Goal: Information Seeking & Learning: Learn about a topic

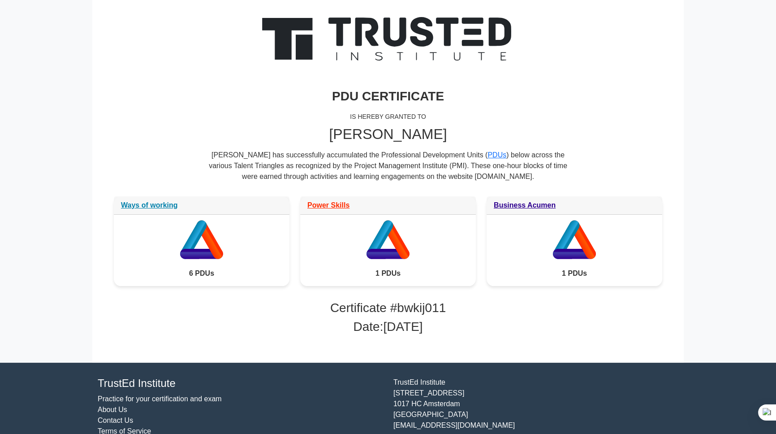
click at [666, 184] on div "PDU CERTIFICATE IS HEREBY GRANTED TO Bilyana Grigorova Bilyana Grigorova has su…" at bounding box center [387, 104] width 559 height 184
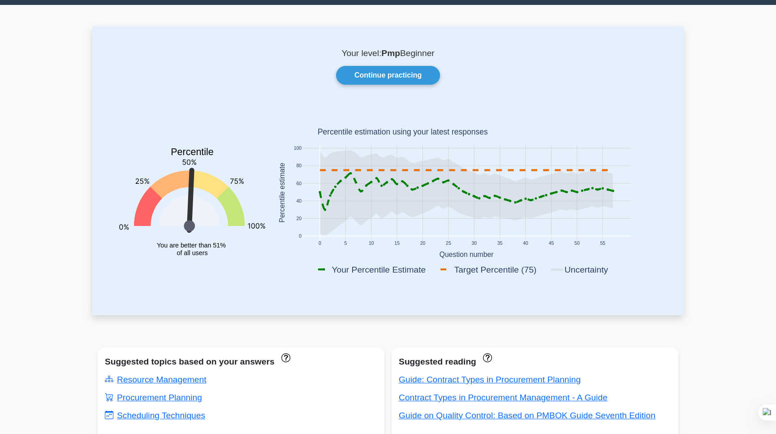
scroll to position [18, 0]
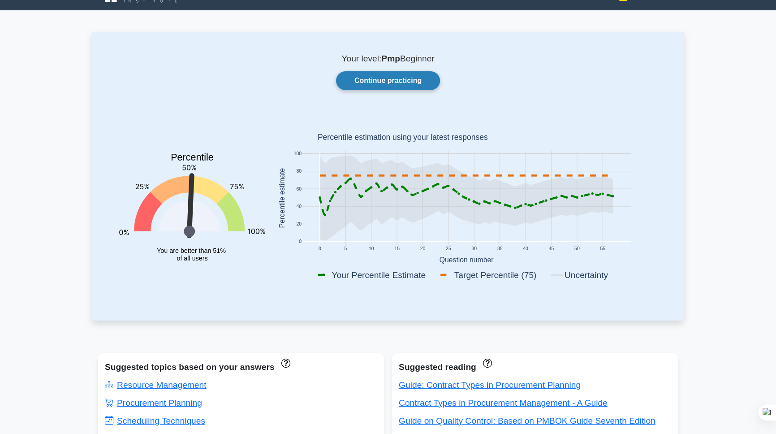
click at [413, 82] on link "Continue practicing" at bounding box center [388, 80] width 104 height 19
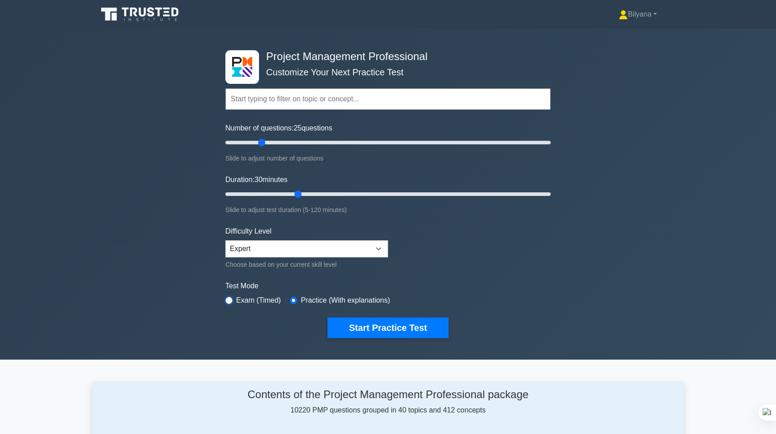
click at [228, 297] on input "radio" at bounding box center [228, 300] width 7 height 7
radio input "true"
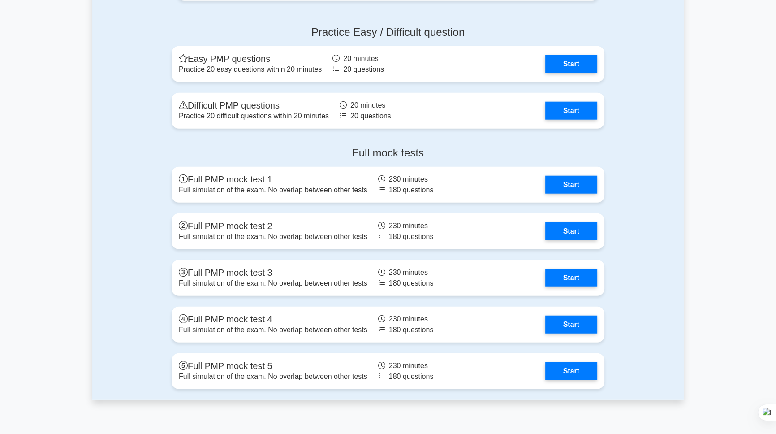
scroll to position [2979, 0]
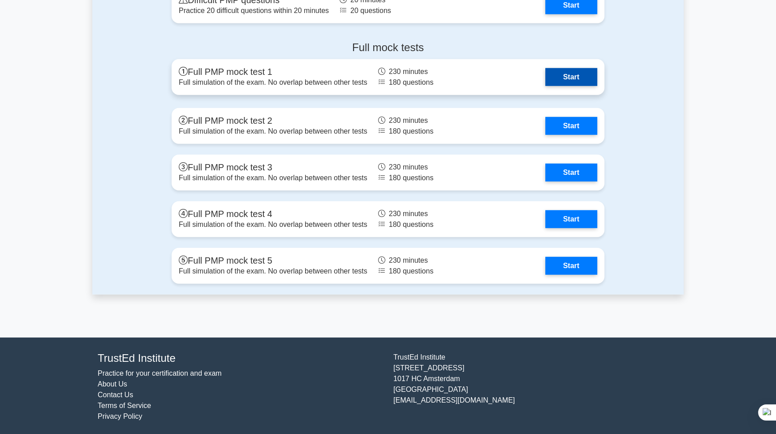
click at [545, 71] on link "Start" at bounding box center [571, 77] width 52 height 18
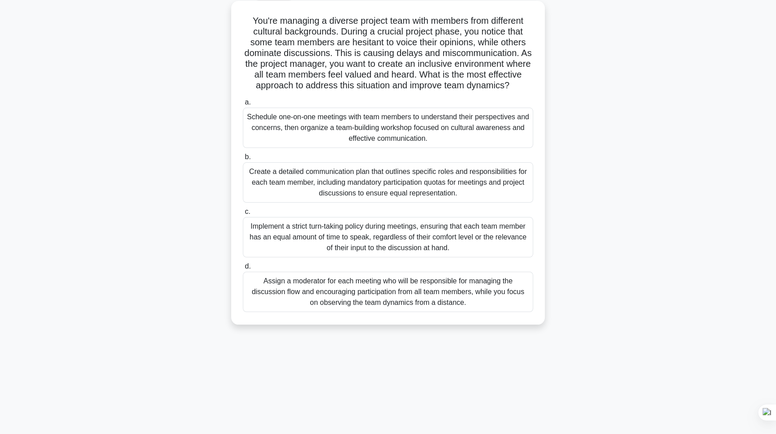
scroll to position [50, 0]
click at [406, 130] on div "Schedule one-on-one meetings with team members to understand their perspectives…" at bounding box center [388, 127] width 290 height 40
click at [243, 105] on input "a. Schedule one-on-one meetings with team members to understand their perspecti…" at bounding box center [243, 102] width 0 height 6
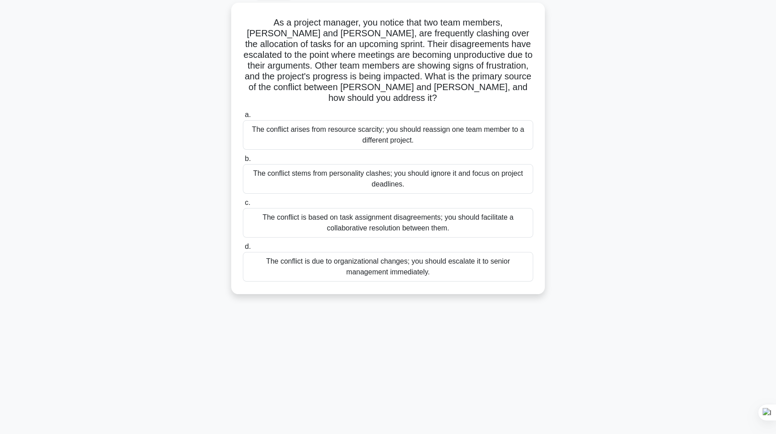
scroll to position [0, 0]
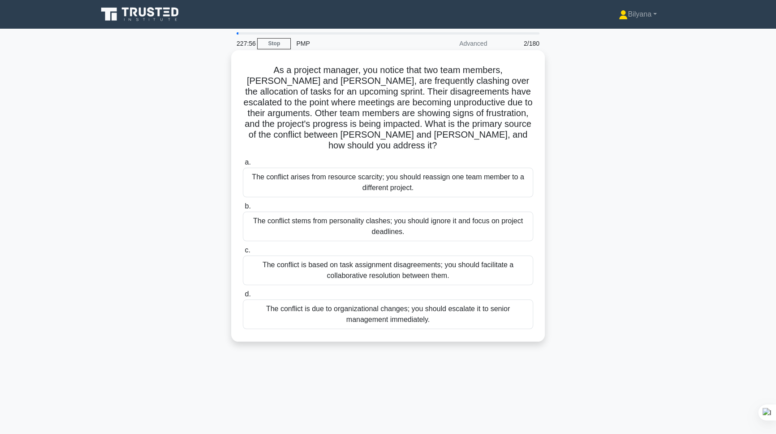
click at [385, 258] on div "The conflict is based on task assignment disagreements; you should facilitate a…" at bounding box center [388, 270] width 290 height 30
click at [243, 253] on input "c. The conflict is based on task assignment disagreements; you should facilitat…" at bounding box center [243, 250] width 0 height 6
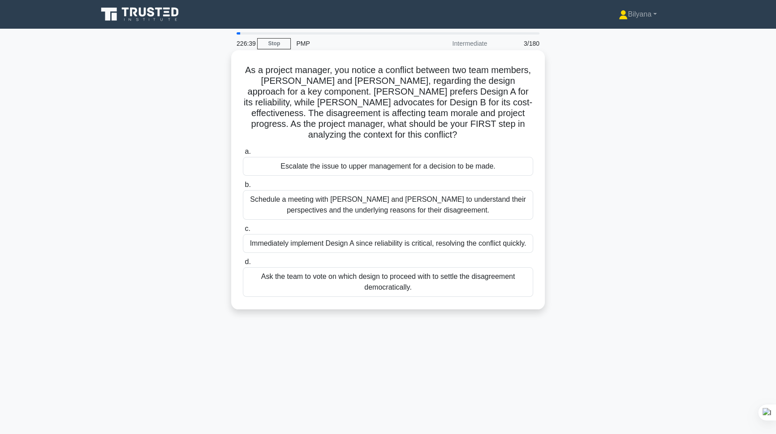
click at [434, 243] on div "Immediately implement Design A since reliability is critical, resolving the con…" at bounding box center [388, 243] width 290 height 19
click at [243, 232] on input "c. Immediately implement Design A since reliability is critical, resolving the …" at bounding box center [243, 229] width 0 height 6
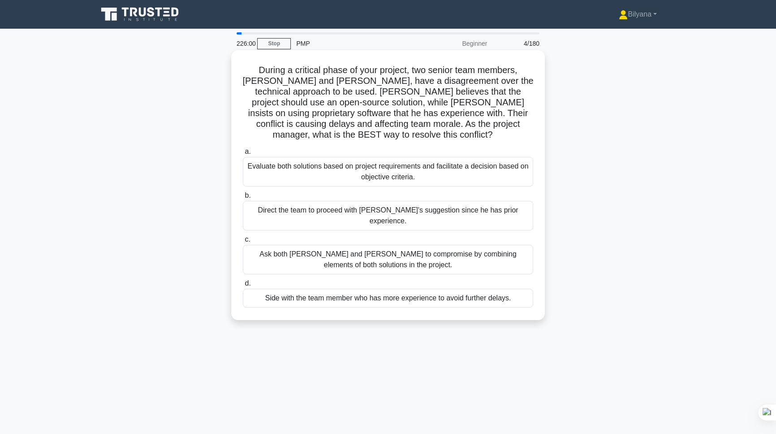
click at [387, 162] on div "Evaluate both solutions based on project requirements and facilitate a decision…" at bounding box center [388, 172] width 290 height 30
click at [243, 155] on input "a. Evaluate both solutions based on project requirements and facilitate a decis…" at bounding box center [243, 152] width 0 height 6
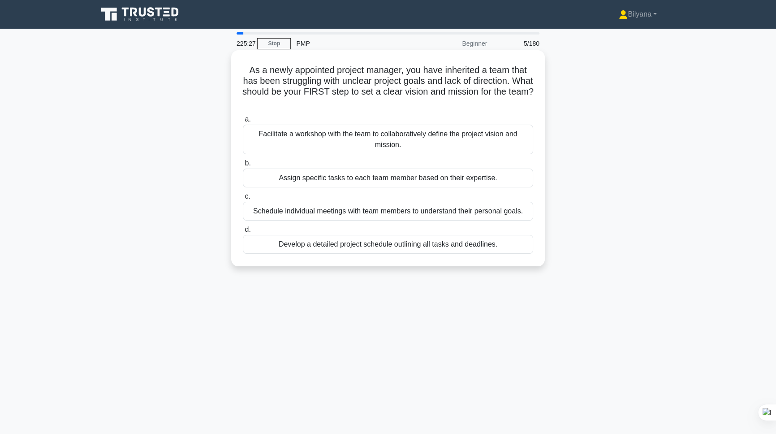
click at [447, 135] on div "Facilitate a workshop with the team to collaboratively define the project visio…" at bounding box center [388, 140] width 290 height 30
click at [243, 122] on input "a. Facilitate a workshop with the team to collaboratively define the project vi…" at bounding box center [243, 119] width 0 height 6
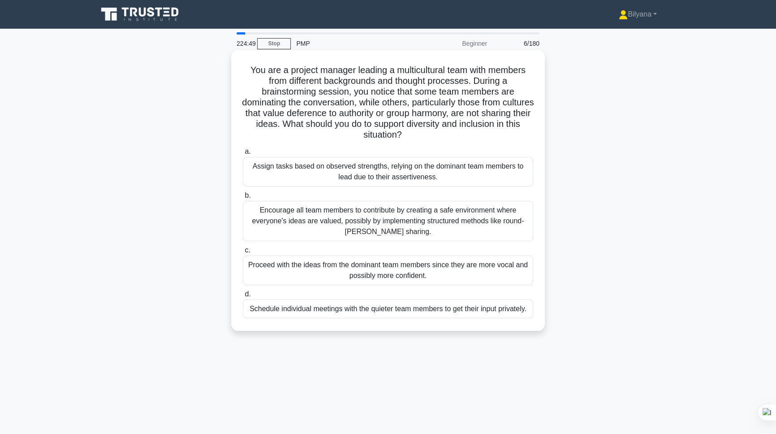
click at [430, 228] on div "Encourage all team members to contribute by creating a safe environment where e…" at bounding box center [388, 221] width 290 height 40
click at [243, 198] on input "b. Encourage all team members to contribute by creating a safe environment wher…" at bounding box center [243, 196] width 0 height 6
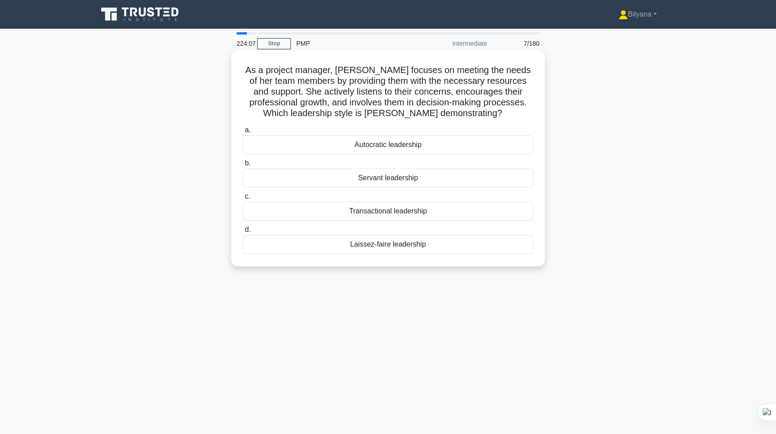
click at [405, 180] on div "Servant leadership" at bounding box center [388, 177] width 290 height 19
click at [243, 166] on input "b. Servant leadership" at bounding box center [243, 163] width 0 height 6
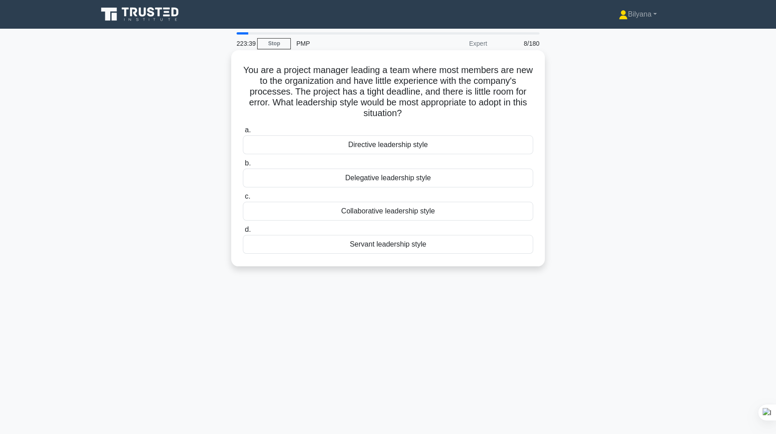
click at [393, 244] on div "Servant leadership style" at bounding box center [388, 244] width 290 height 19
click at [243, 232] on input "d. Servant leadership style" at bounding box center [243, 230] width 0 height 6
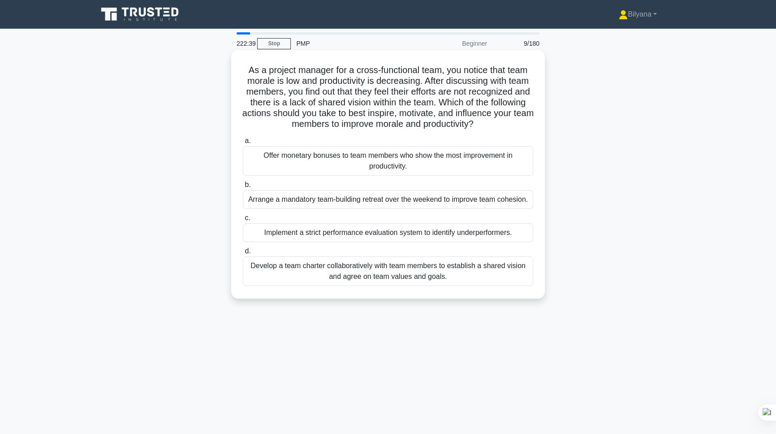
click at [391, 272] on div "Develop a team charter collaboratively with team members to establish a shared …" at bounding box center [388, 271] width 290 height 30
click at [243, 254] on input "d. Develop a team charter collaboratively with team members to establish a shar…" at bounding box center [243, 251] width 0 height 6
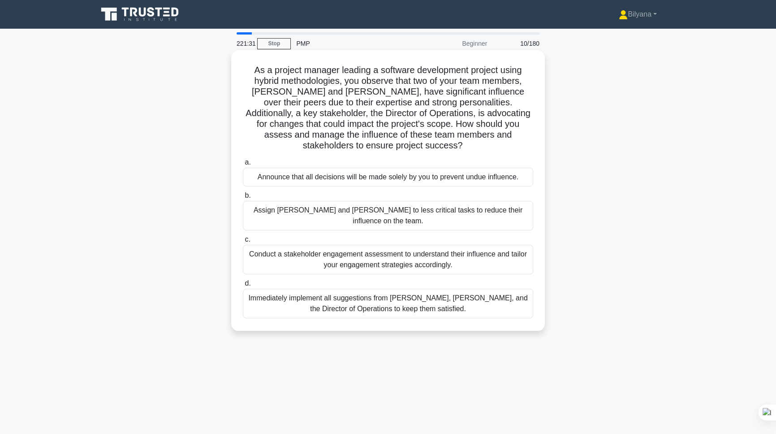
click at [391, 245] on div "Conduct a stakeholder engagement assessment to understand their influence and t…" at bounding box center [388, 260] width 290 height 30
click at [243, 236] on input "c. Conduct a stakeholder engagement assessment to understand their influence an…" at bounding box center [243, 239] width 0 height 6
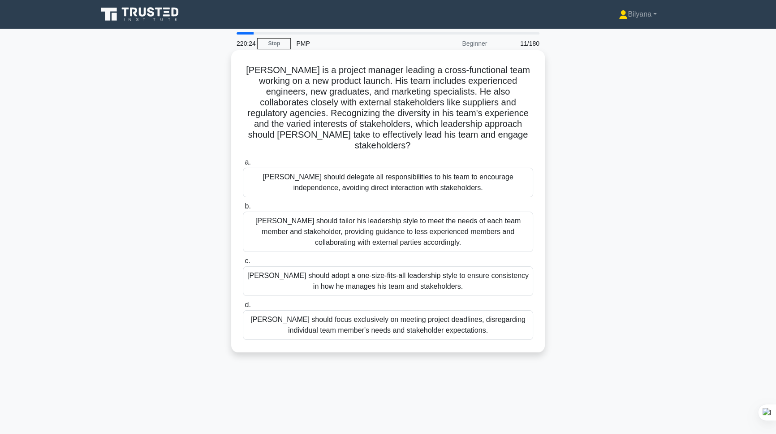
click at [441, 217] on div "John should tailor his leadership style to meet the needs of each team member a…" at bounding box center [388, 231] width 290 height 40
click at [243, 209] on input "b. John should tailor his leadership style to meet the needs of each team membe…" at bounding box center [243, 206] width 0 height 6
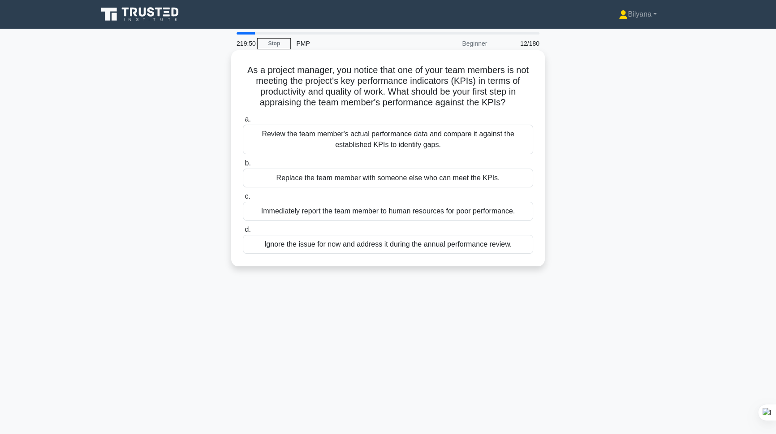
click at [395, 142] on div "Review the team member's actual performance data and compare it against the est…" at bounding box center [388, 140] width 290 height 30
click at [243, 122] on input "a. Review the team member's actual performance data and compare it against the …" at bounding box center [243, 119] width 0 height 6
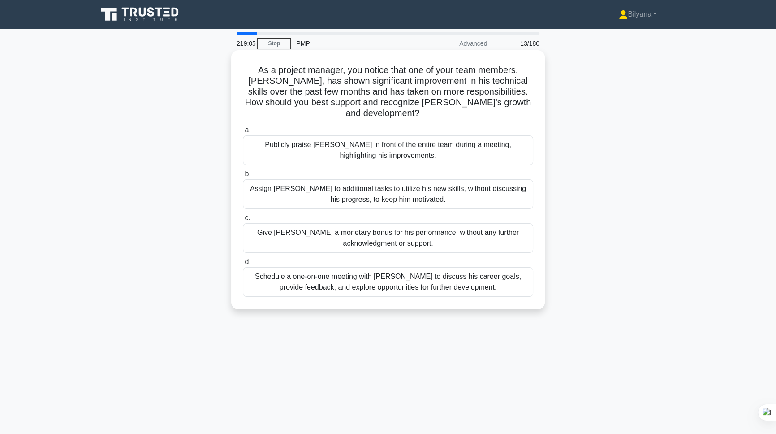
click at [412, 141] on div "Publicly praise Alex in front of the entire team during a meeting, highlighting…" at bounding box center [388, 150] width 290 height 30
click at [243, 133] on input "a. Publicly praise Alex in front of the entire team during a meeting, highlight…" at bounding box center [243, 130] width 0 height 6
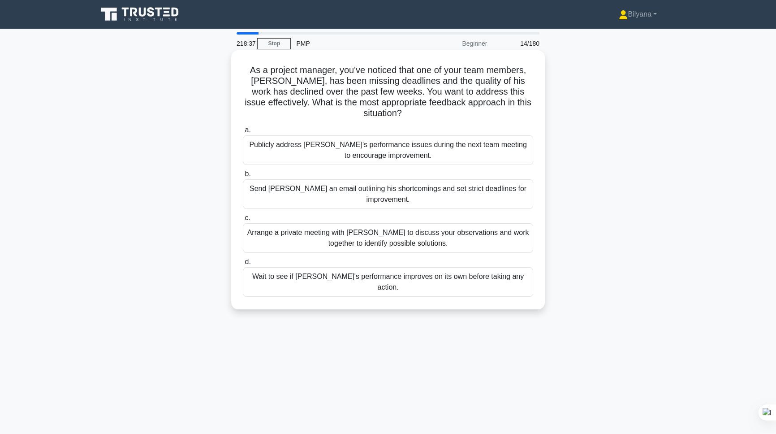
click at [430, 226] on div "Arrange a private meeting with Alex to discuss your observations and work toget…" at bounding box center [388, 238] width 290 height 30
click at [243, 221] on input "c. Arrange a private meeting with Alex to discuss your observations and work to…" at bounding box center [243, 218] width 0 height 6
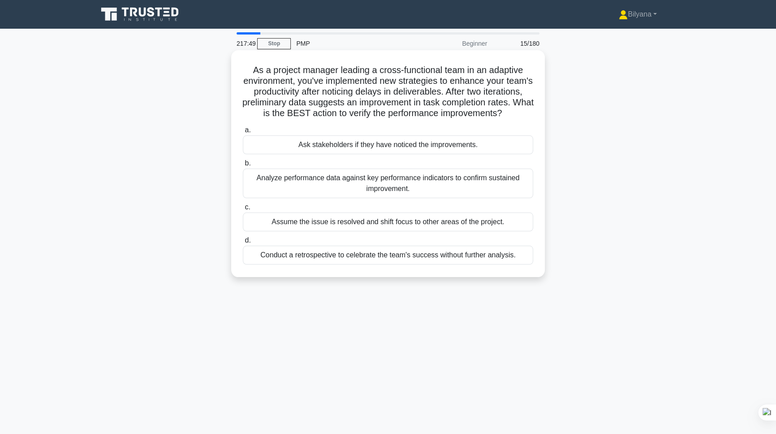
click at [418, 195] on div "Analyze performance data against key performance indicators to confirm sustaine…" at bounding box center [388, 183] width 290 height 30
click at [243, 166] on input "b. Analyze performance data against key performance indicators to confirm susta…" at bounding box center [243, 163] width 0 height 6
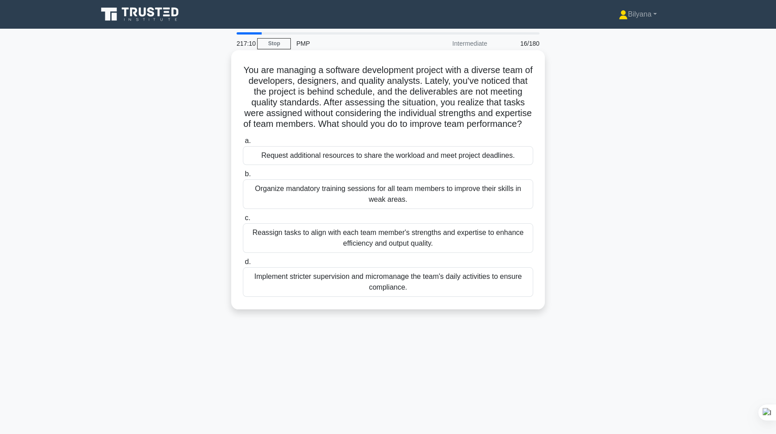
click at [419, 244] on div "Reassign tasks to align with each team member's strengths and expertise to enha…" at bounding box center [388, 238] width 290 height 30
click at [243, 221] on input "c. Reassign tasks to align with each team member's strengths and expertise to e…" at bounding box center [243, 218] width 0 height 6
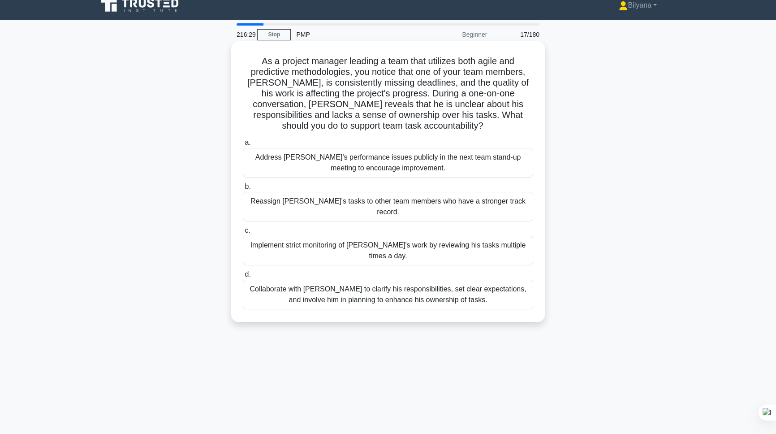
scroll to position [40, 0]
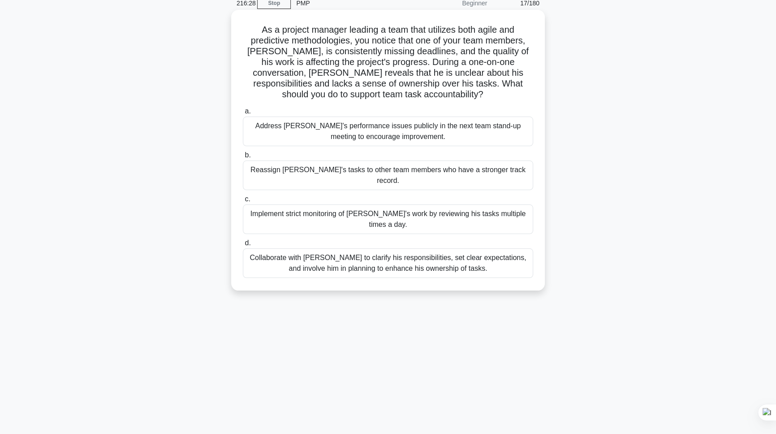
click at [450, 248] on div "Collaborate with Alex to clarify his responsibilities, set clear expectations, …" at bounding box center [388, 263] width 290 height 30
click at [243, 244] on input "d. Collaborate with Alex to clarify his responsibilities, set clear expectation…" at bounding box center [243, 243] width 0 height 6
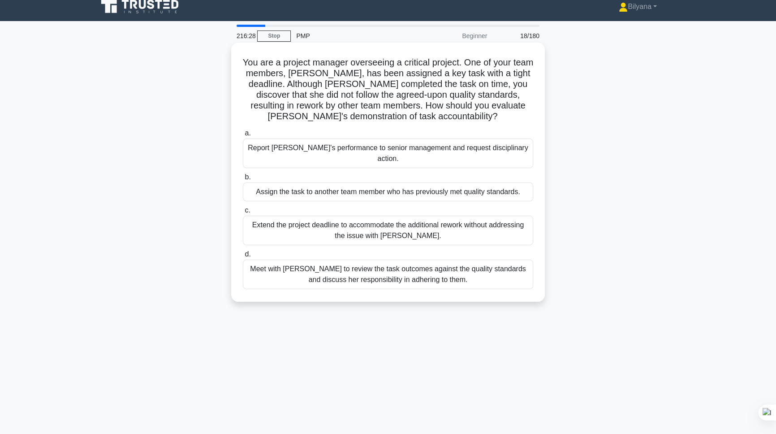
scroll to position [0, 0]
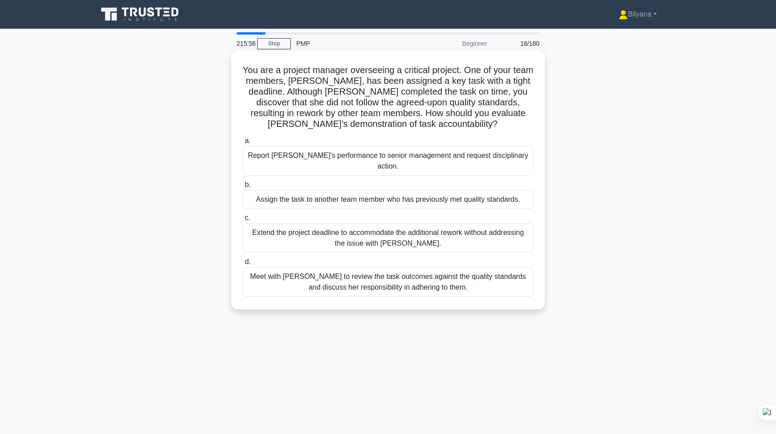
click at [399, 275] on div "Meet with Priya to review the task outcomes against the quality standards and d…" at bounding box center [388, 282] width 290 height 30
click at [243, 265] on input "d. Meet with Priya to review the task outcomes against the quality standards an…" at bounding box center [243, 262] width 0 height 6
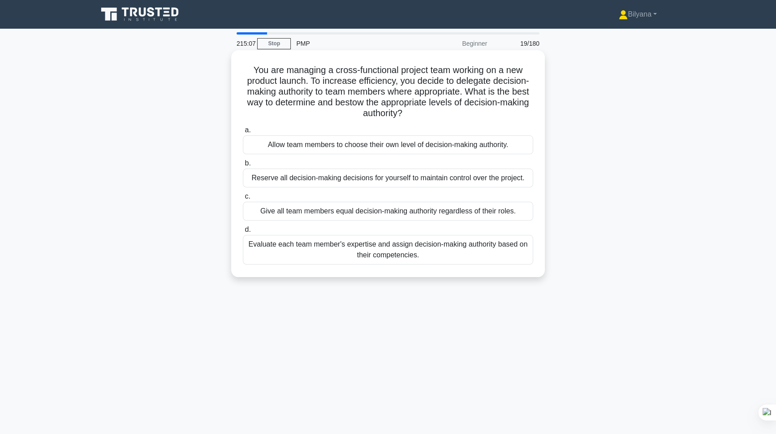
click at [434, 257] on div "Evaluate each team member's expertise and assign decision-making authority base…" at bounding box center [388, 250] width 290 height 30
click at [243, 232] on input "d. Evaluate each team member's expertise and assign decision-making authority b…" at bounding box center [243, 230] width 0 height 6
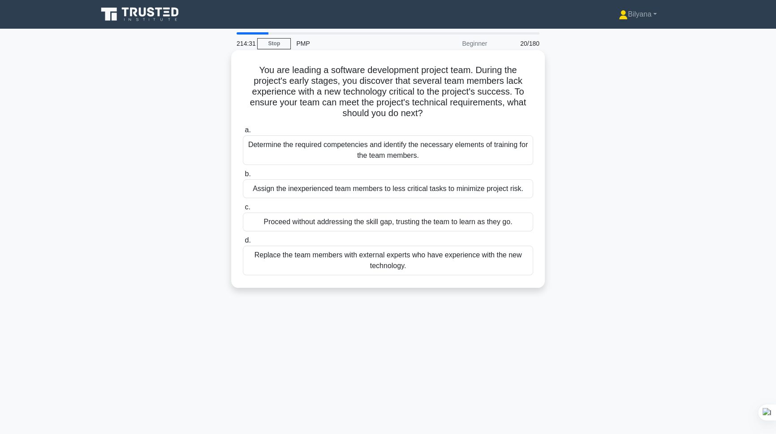
click at [386, 150] on div "Determine the required competencies and identify the necessary elements of trai…" at bounding box center [388, 150] width 290 height 30
click at [243, 133] on input "a. Determine the required competencies and identify the necessary elements of t…" at bounding box center [243, 130] width 0 height 6
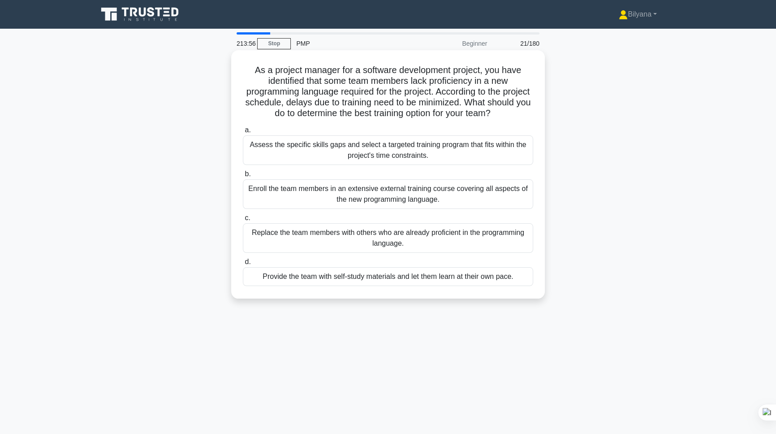
click at [403, 150] on div "Assess the specific skills gaps and select a targeted training program that fit…" at bounding box center [388, 150] width 290 height 30
click at [243, 133] on input "a. Assess the specific skills gaps and select a targeted training program that …" at bounding box center [243, 130] width 0 height 6
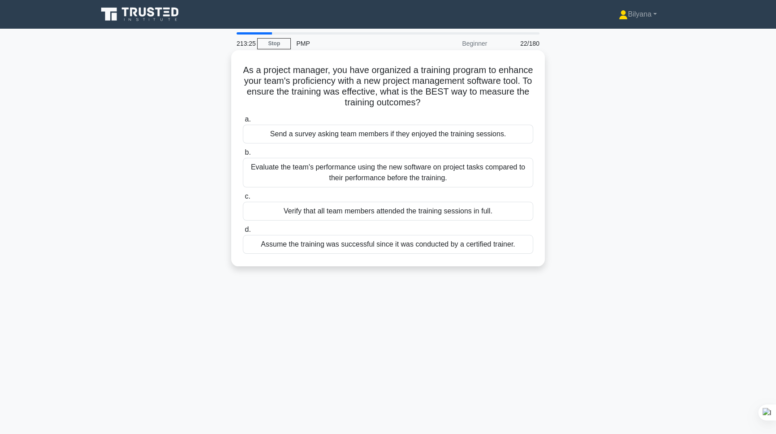
click at [314, 179] on div "Evaluate the team's performance using the new software on project tasks compare…" at bounding box center [388, 173] width 290 height 30
click at [243, 155] on input "b. Evaluate the team's performance using the new software on project tasks comp…" at bounding box center [243, 153] width 0 height 6
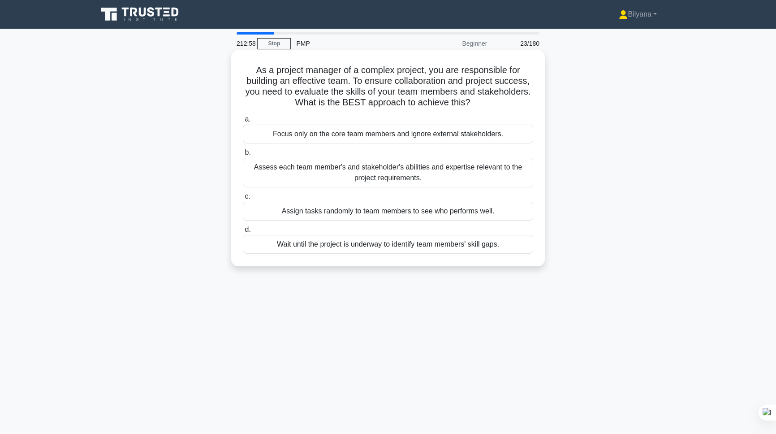
click at [391, 165] on div "Assess each team member's and stakeholder's abilities and expertise relevant to…" at bounding box center [388, 173] width 290 height 30
click at [243, 155] on input "b. Assess each team member's and stakeholder's abilities and expertise relevant…" at bounding box center [243, 153] width 0 height 6
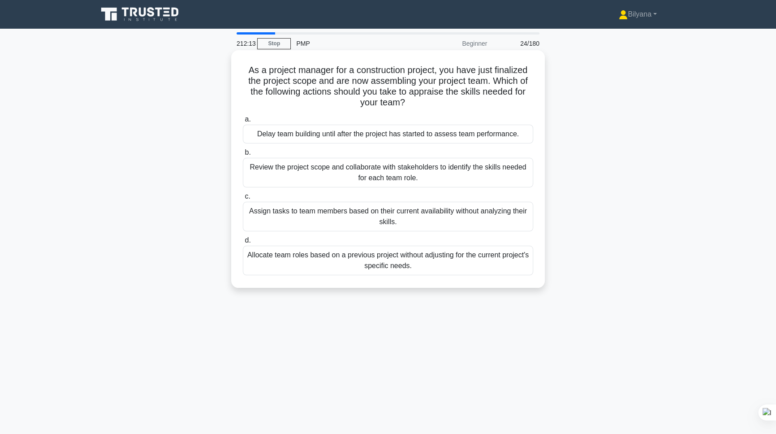
click at [357, 171] on div "Review the project scope and collaborate with stakeholders to identify the skil…" at bounding box center [388, 173] width 290 height 30
click at [243, 155] on input "b. Review the project scope and collaborate with stakeholders to identify the s…" at bounding box center [243, 153] width 0 height 6
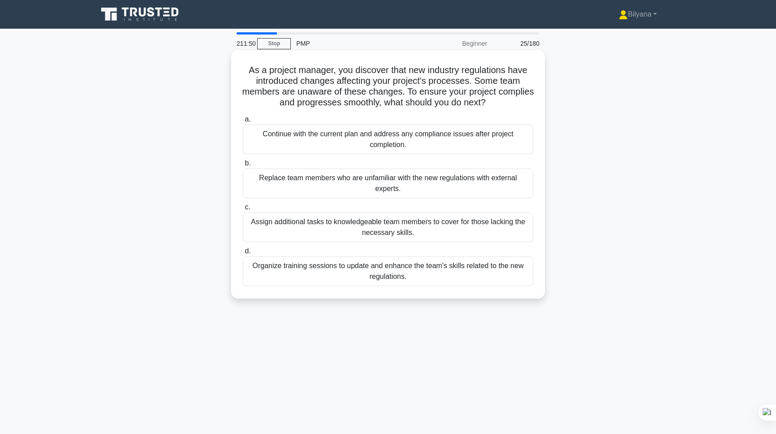
click at [466, 267] on div "Organize training sessions to update and enhance the team's skills related to t…" at bounding box center [388, 271] width 290 height 30
click at [243, 254] on input "d. Organize training sessions to update and enhance the team's skills related t…" at bounding box center [243, 251] width 0 height 6
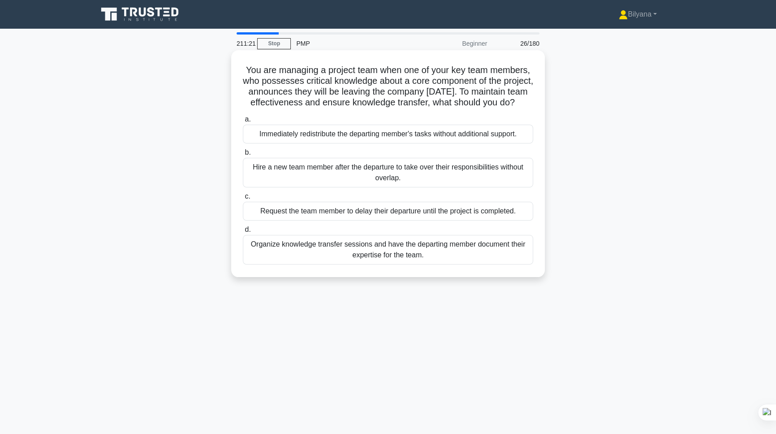
click at [434, 258] on div "Organize knowledge transfer sessions and have the departing member document the…" at bounding box center [388, 250] width 290 height 30
click at [243, 232] on input "d. Organize knowledge transfer sessions and have the departing member document …" at bounding box center [243, 230] width 0 height 6
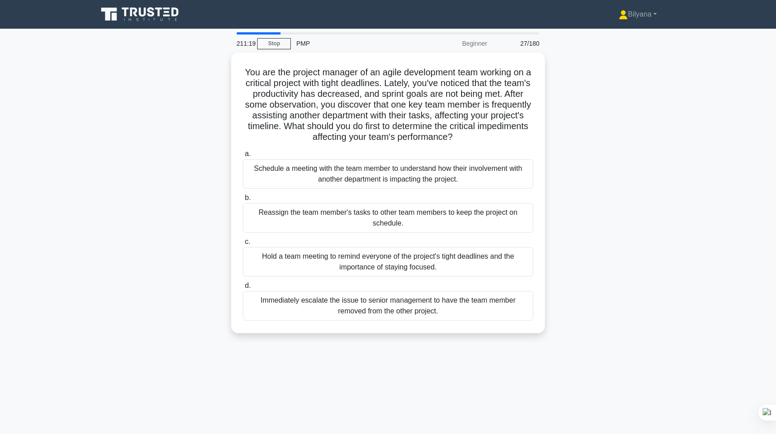
click at [140, 129] on div "You are the project manager of an agile development team working on a critical …" at bounding box center [387, 197] width 591 height 291
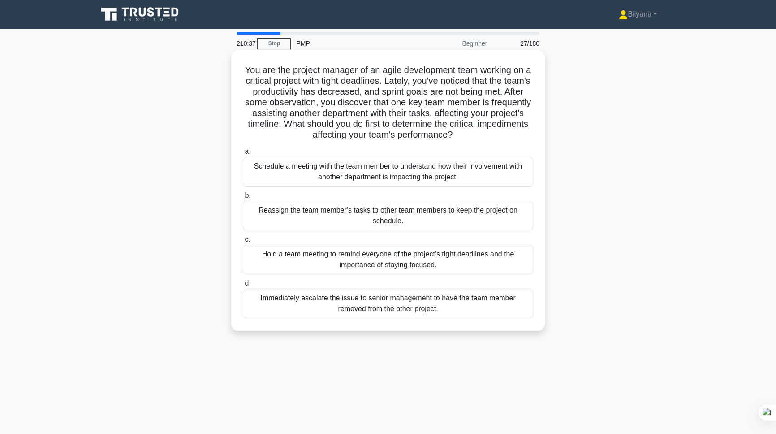
click at [405, 172] on div "Schedule a meeting with the team member to understand how their involvement wit…" at bounding box center [388, 172] width 290 height 30
click at [243, 155] on input "a. Schedule a meeting with the team member to understand how their involvement …" at bounding box center [243, 152] width 0 height 6
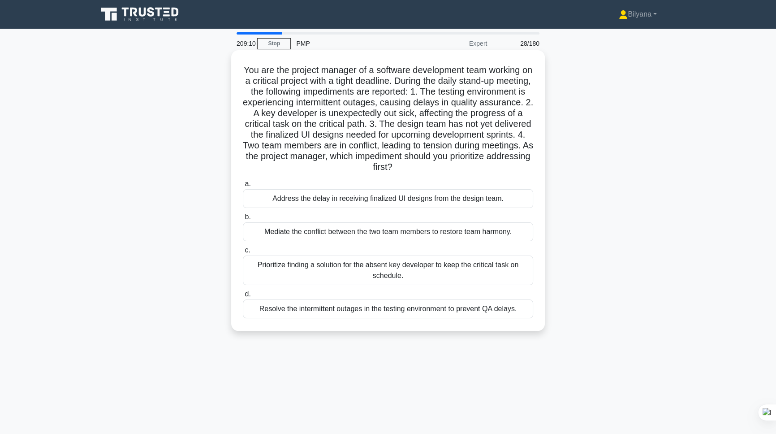
click at [381, 200] on div "Address the delay in receiving finalized UI designs from the design team." at bounding box center [388, 198] width 290 height 19
click at [243, 187] on input "a. Address the delay in receiving finalized UI designs from the design team." at bounding box center [243, 184] width 0 height 6
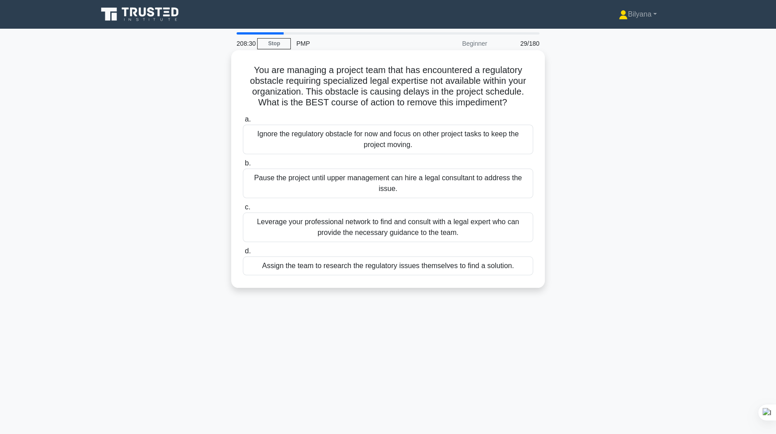
click at [494, 225] on div "Leverage your professional network to find and consult with a legal expert who …" at bounding box center [388, 227] width 290 height 30
click at [243, 210] on input "c. Leverage your professional network to find and consult with a legal expert w…" at bounding box center [243, 207] width 0 height 6
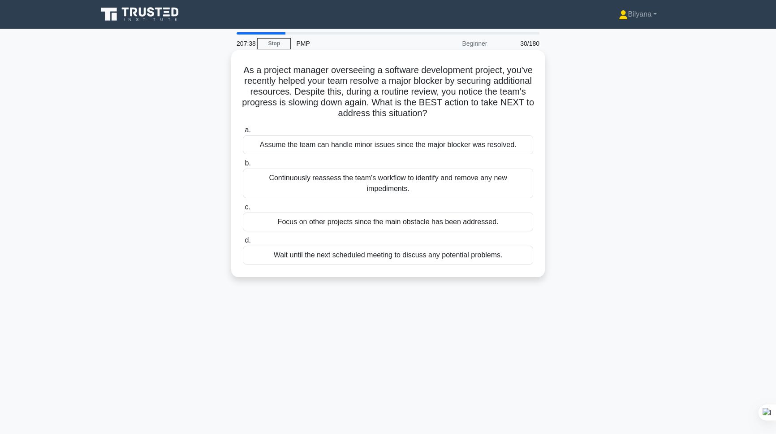
click at [349, 179] on div "Continuously reassess the team's workflow to identify and remove any new impedi…" at bounding box center [388, 183] width 290 height 30
click at [243, 166] on input "b. Continuously reassess the team's workflow to identify and remove any new imp…" at bounding box center [243, 163] width 0 height 6
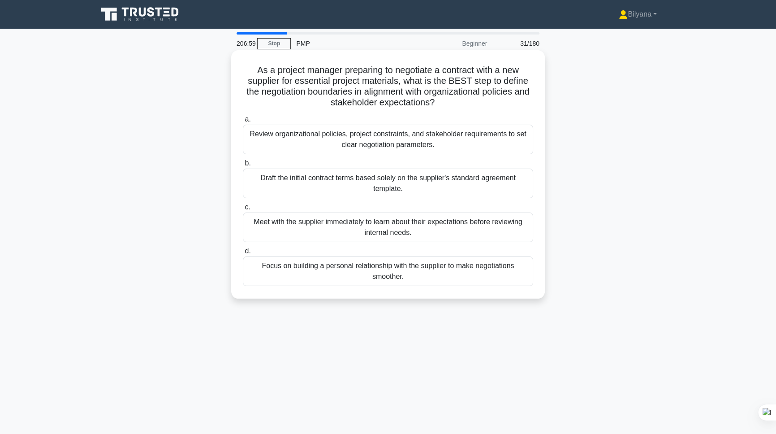
click at [424, 138] on div "Review organizational policies, project constraints, and stakeholder requiremen…" at bounding box center [388, 140] width 290 height 30
click at [243, 122] on input "a. Review organizational policies, project constraints, and stakeholder require…" at bounding box center [243, 119] width 0 height 6
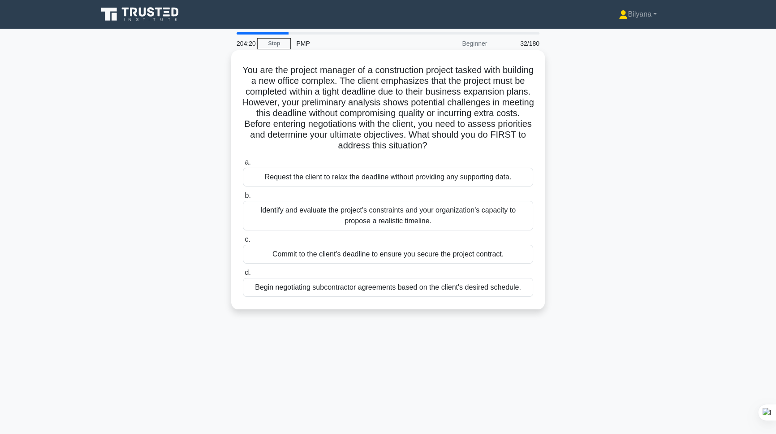
click at [284, 291] on div "Begin negotiating subcontractor agreements based on the client's desired schedu…" at bounding box center [388, 287] width 290 height 19
click at [243, 275] on input "d. Begin negotiating subcontractor agreements based on the client's desired sch…" at bounding box center [243, 273] width 0 height 6
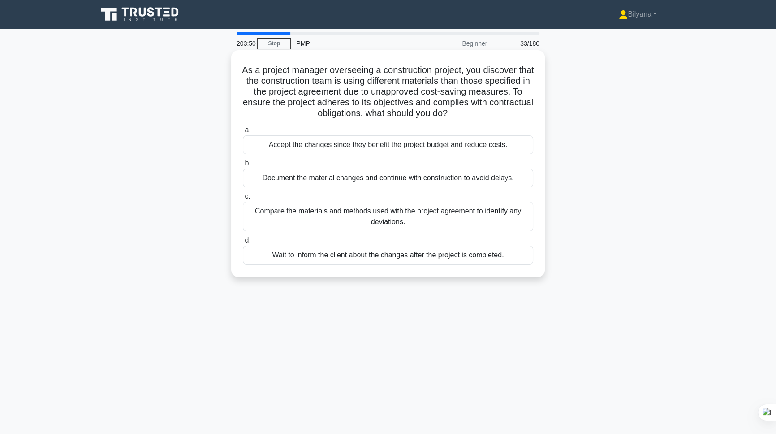
click at [377, 211] on div "Compare the materials and methods used with the project agreement to identify a…" at bounding box center [388, 217] width 290 height 30
click at [243, 199] on input "c. Compare the materials and methods used with the project agreement to identif…" at bounding box center [243, 196] width 0 height 6
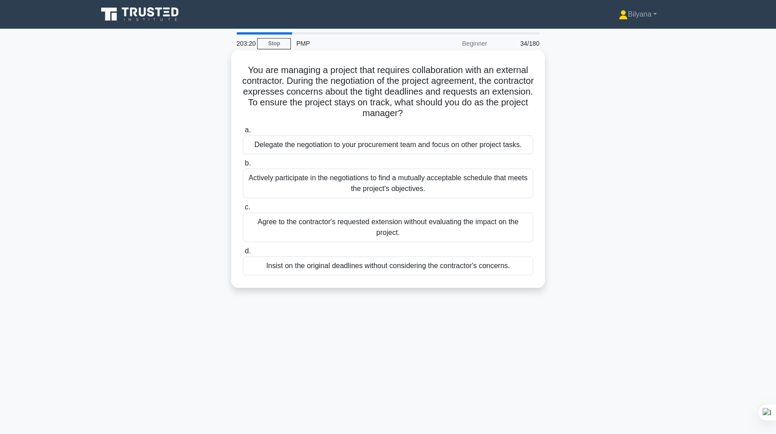
click at [395, 177] on div "Actively participate in the negotiations to find a mutually acceptable schedule…" at bounding box center [388, 183] width 290 height 30
click at [243, 166] on input "b. Actively participate in the negotiations to find a mutually acceptable sched…" at bounding box center [243, 163] width 0 height 6
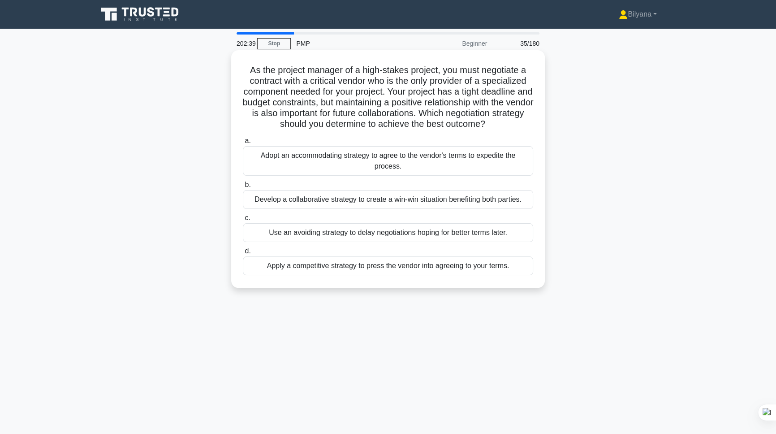
click at [358, 203] on div "Develop a collaborative strategy to create a win-win situation benefiting both …" at bounding box center [388, 199] width 290 height 19
click at [243, 188] on input "b. Develop a collaborative strategy to create a win-win situation benefiting bo…" at bounding box center [243, 185] width 0 height 6
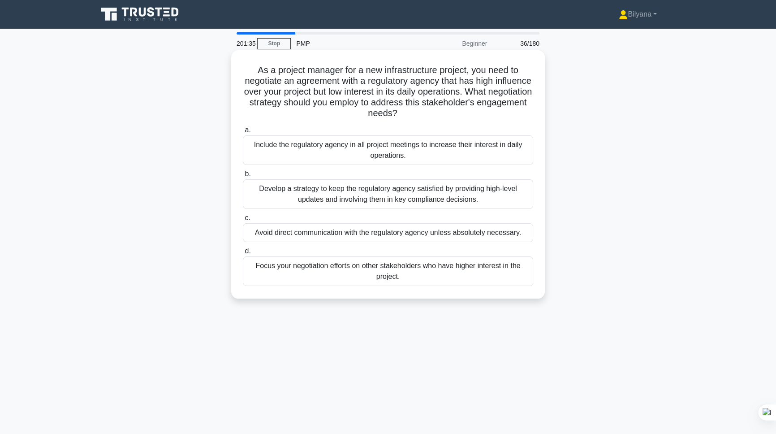
click at [445, 192] on div "Develop a strategy to keep the regulatory agency satisfied by providing high-le…" at bounding box center [388, 194] width 290 height 30
click at [243, 177] on input "b. Develop a strategy to keep the regulatory agency satisfied by providing high…" at bounding box center [243, 174] width 0 height 6
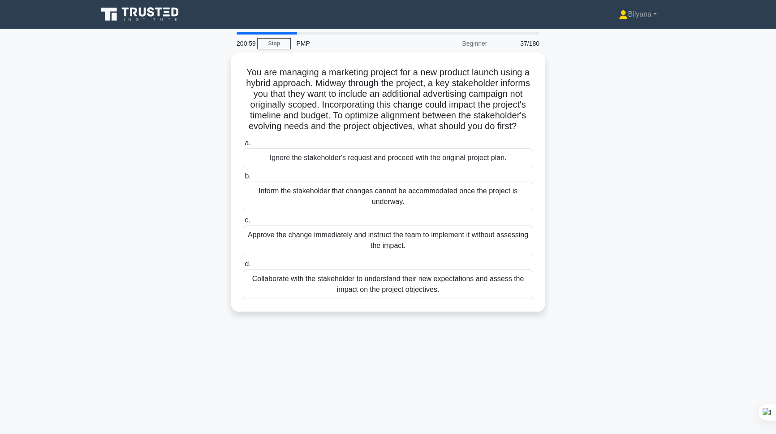
click at [457, 296] on div "Collaborate with the stakeholder to understand their new expectations and asses…" at bounding box center [388, 284] width 290 height 30
click at [243, 267] on input "d. Collaborate with the stakeholder to understand their new expectations and as…" at bounding box center [243, 264] width 0 height 6
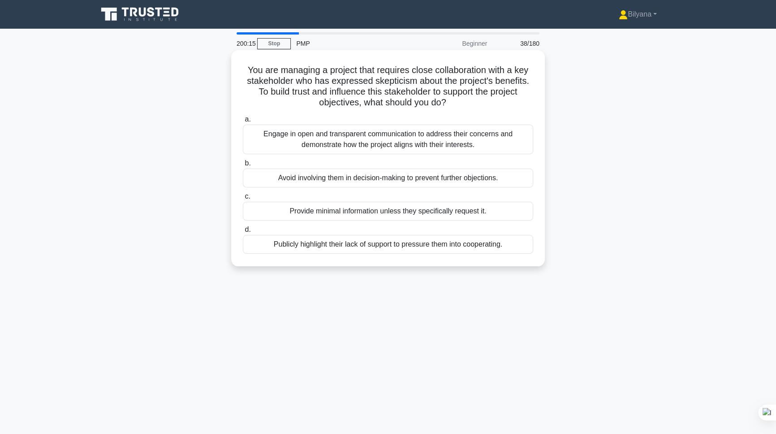
click at [386, 136] on div "Engage in open and transparent communication to address their concerns and demo…" at bounding box center [388, 140] width 290 height 30
click at [243, 122] on input "a. Engage in open and transparent communication to address their concerns and d…" at bounding box center [243, 119] width 0 height 6
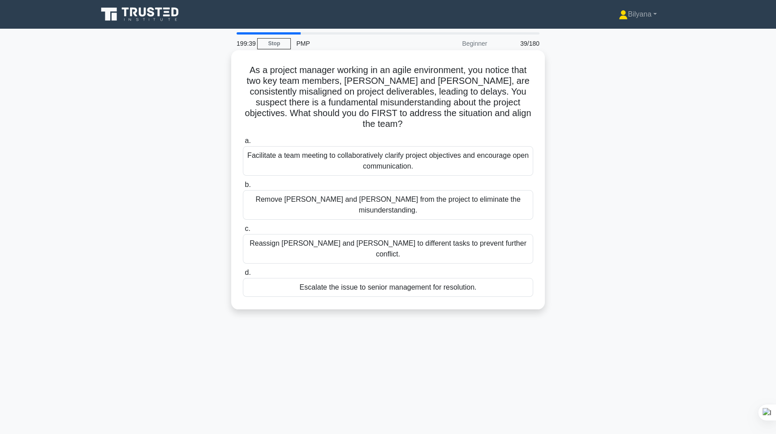
click at [439, 152] on div "Facilitate a team meeting to collaboratively clarify project objectives and enc…" at bounding box center [388, 161] width 290 height 30
click at [243, 144] on input "a. Facilitate a team meeting to collaboratively clarify project objectives and …" at bounding box center [243, 141] width 0 height 6
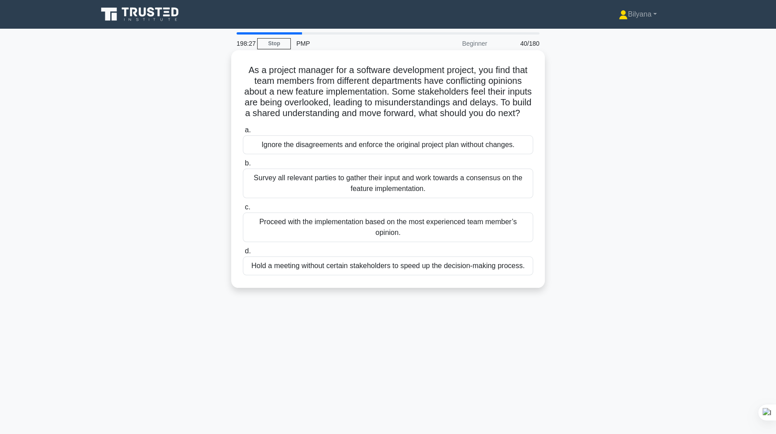
click at [436, 188] on div "Survey all relevant parties to gather their input and work towards a consensus …" at bounding box center [388, 183] width 290 height 30
click at [243, 166] on input "b. Survey all relevant parties to gather their input and work towards a consens…" at bounding box center [243, 163] width 0 height 6
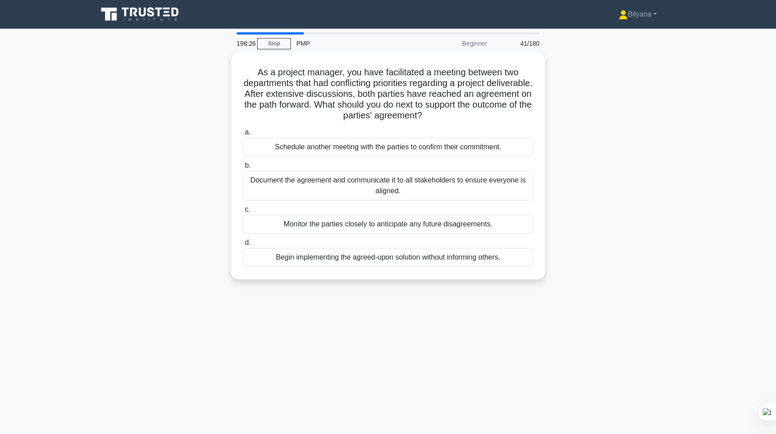
drag, startPoint x: 436, startPoint y: 188, endPoint x: 610, endPoint y: 146, distance: 178.2
click at [610, 146] on div "As a project manager, you have facilitated a meeting between two departments th…" at bounding box center [387, 170] width 591 height 237
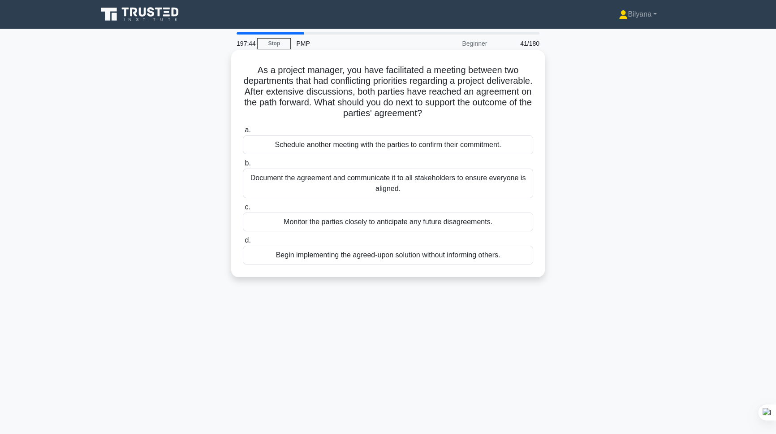
click at [364, 179] on div "Document the agreement and communicate it to all stakeholders to ensure everyon…" at bounding box center [388, 183] width 290 height 30
click at [243, 166] on input "b. Document the agreement and communicate it to all stakeholders to ensure ever…" at bounding box center [243, 163] width 0 height 6
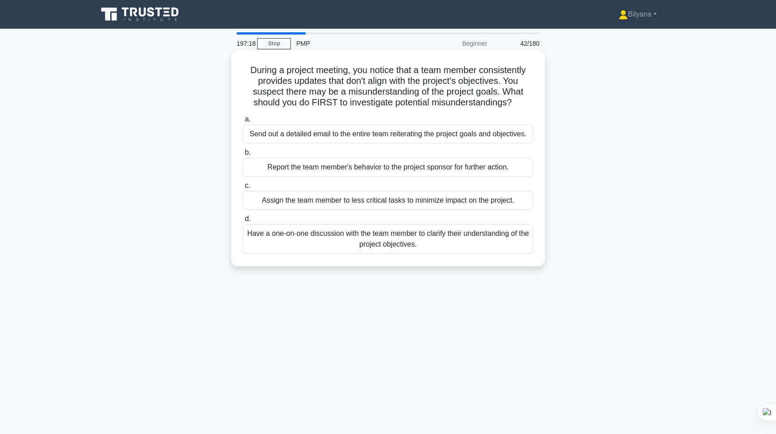
click at [497, 241] on div "Have a one-on-one discussion with the team member to clarify their understandin…" at bounding box center [388, 239] width 290 height 30
click at [243, 222] on input "d. Have a one-on-one discussion with the team member to clarify their understan…" at bounding box center [243, 219] width 0 height 6
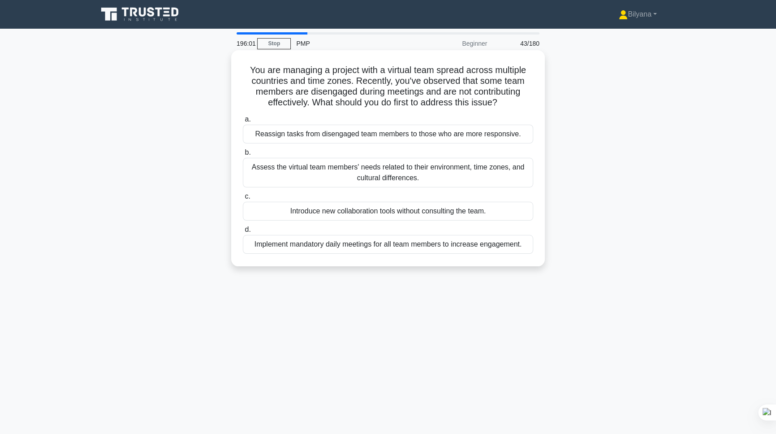
click at [380, 249] on div "Implement mandatory daily meetings for all team members to increase engagement." at bounding box center [388, 244] width 290 height 19
click at [243, 232] on input "d. Implement mandatory daily meetings for all team members to increase engageme…" at bounding box center [243, 230] width 0 height 6
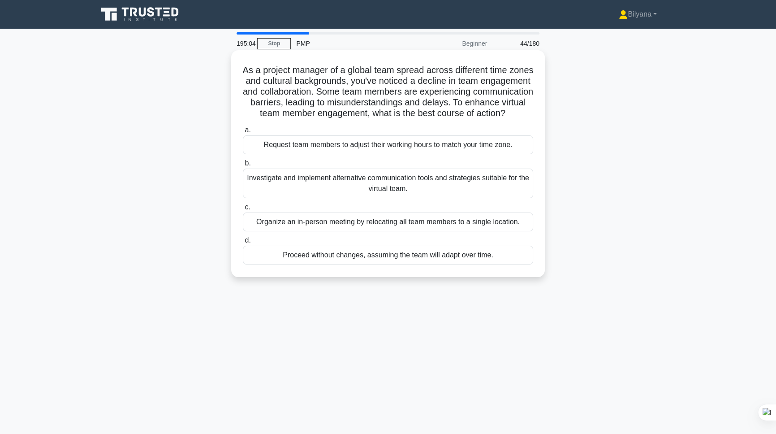
click at [396, 198] on div "Investigate and implement alternative communication tools and strategies suitab…" at bounding box center [388, 183] width 290 height 30
click at [243, 166] on input "b. Investigate and implement alternative communication tools and strategies sui…" at bounding box center [243, 163] width 0 height 6
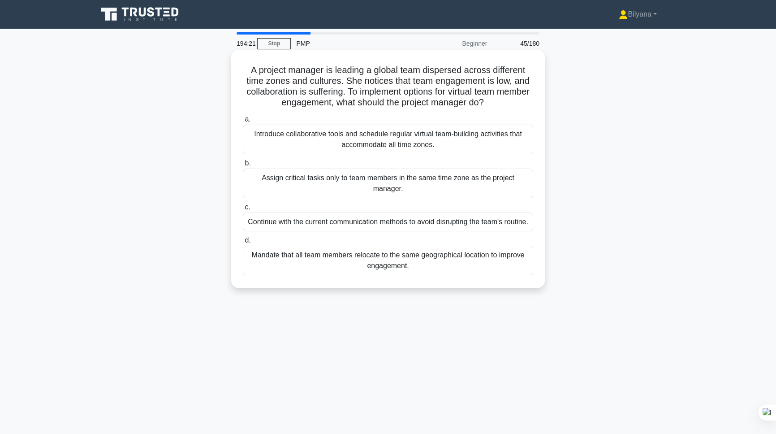
click at [418, 135] on div "Introduce collaborative tools and schedule regular virtual team-building activi…" at bounding box center [388, 140] width 290 height 30
click at [243, 122] on input "a. Introduce collaborative tools and schedule regular virtual team-building act…" at bounding box center [243, 119] width 0 height 6
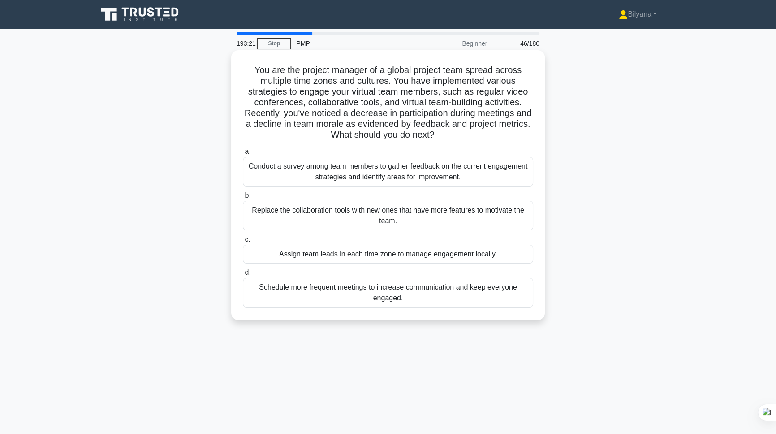
click at [398, 172] on div "Conduct a survey among team members to gather feedback on the current engagemen…" at bounding box center [388, 172] width 290 height 30
click at [243, 155] on input "a. Conduct a survey among team members to gather feedback on the current engage…" at bounding box center [243, 152] width 0 height 6
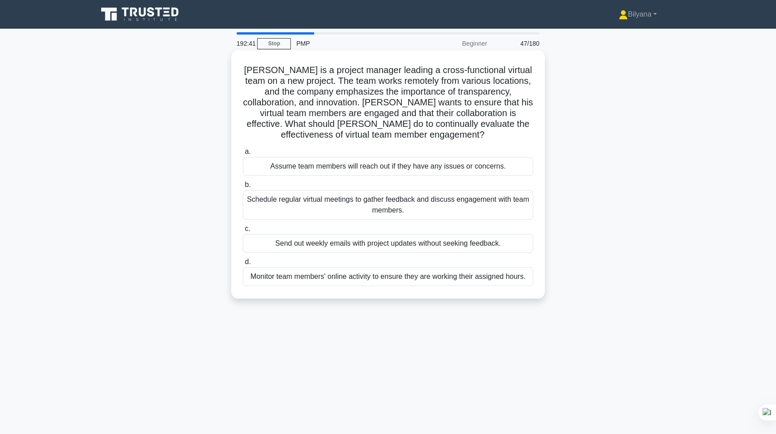
click at [345, 204] on div "Schedule regular virtual meetings to gather feedback and discuss engagement wit…" at bounding box center [388, 205] width 290 height 30
click at [243, 188] on input "b. Schedule regular virtual meetings to gather feedback and discuss engagement …" at bounding box center [243, 185] width 0 height 6
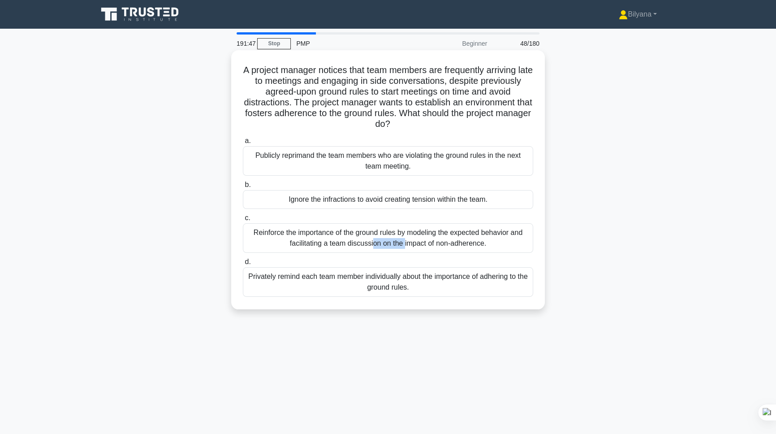
drag, startPoint x: 254, startPoint y: 235, endPoint x: 283, endPoint y: 234, distance: 29.1
click at [283, 234] on div "Reinforce the importance of the ground rules by modeling the expected behavior …" at bounding box center [388, 238] width 290 height 30
copy div "Reinforce"
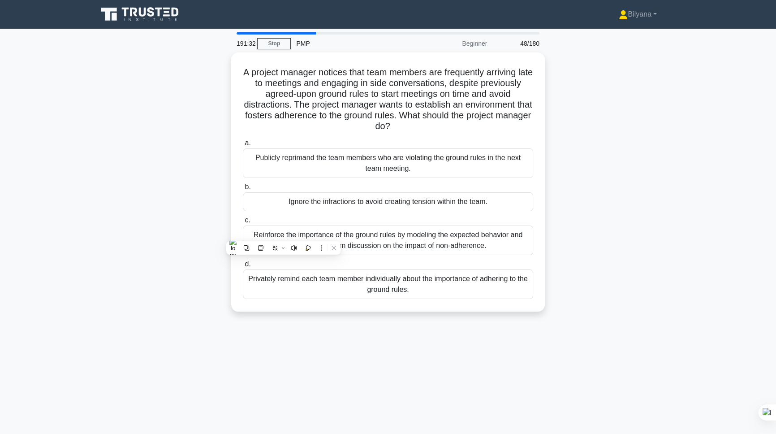
click at [447, 364] on div "191:32 Stop PMP Beginner 48/180 A project manager notices that team members are…" at bounding box center [387, 256] width 591 height 448
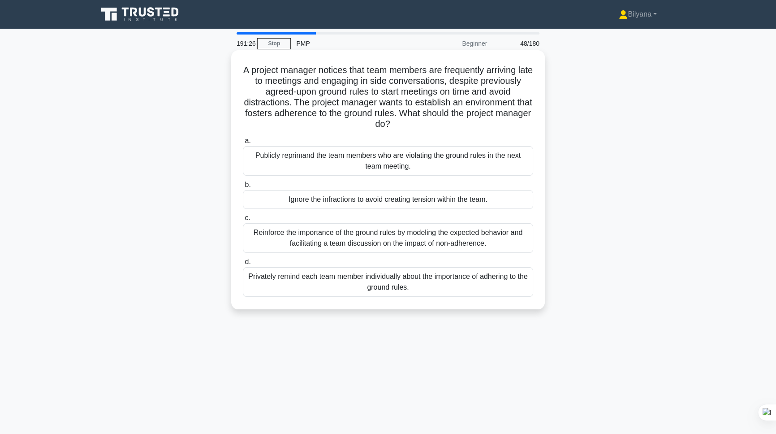
click at [473, 243] on div "Reinforce the importance of the ground rules by modeling the expected behavior …" at bounding box center [388, 238] width 290 height 30
click at [243, 221] on input "c. Reinforce the importance of the ground rules by modeling the expected behavi…" at bounding box center [243, 218] width 0 height 6
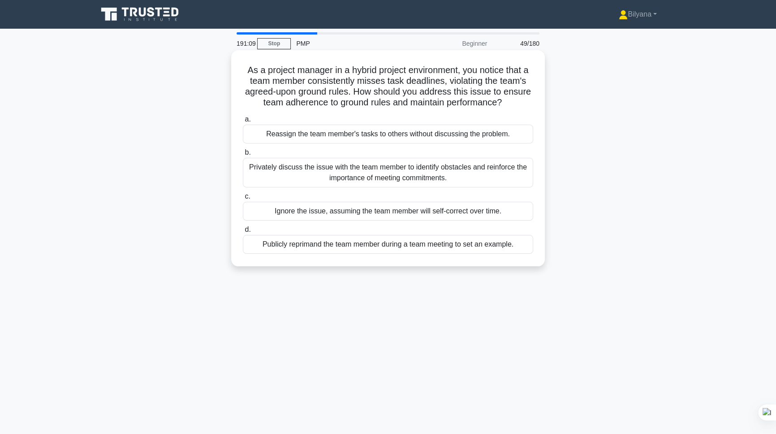
click at [321, 175] on div "Privately discuss the issue with the team member to identify obstacles and rein…" at bounding box center [388, 173] width 290 height 30
click at [243, 155] on input "b. Privately discuss the issue with the team member to identify obstacles and r…" at bounding box center [243, 153] width 0 height 6
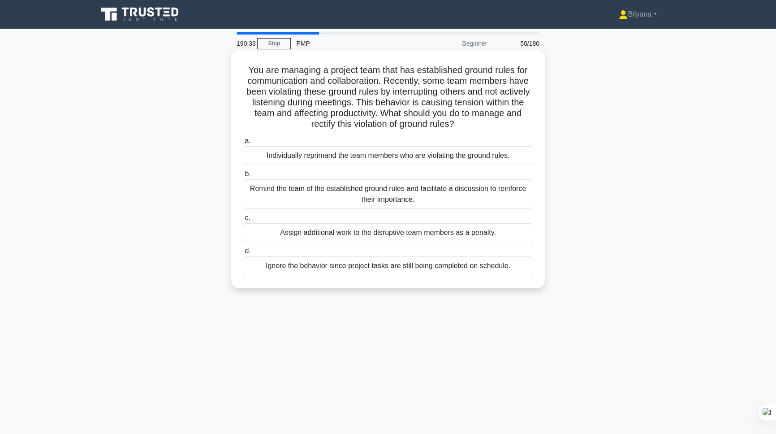
drag, startPoint x: 336, startPoint y: 198, endPoint x: 303, endPoint y: 190, distance: 34.0
click at [303, 190] on div "Remind the team of the established ground rules and facilitate a discussion to …" at bounding box center [388, 194] width 290 height 30
click at [243, 177] on input "b. Remind the team of the established ground rules and facilitate a discussion …" at bounding box center [243, 174] width 0 height 6
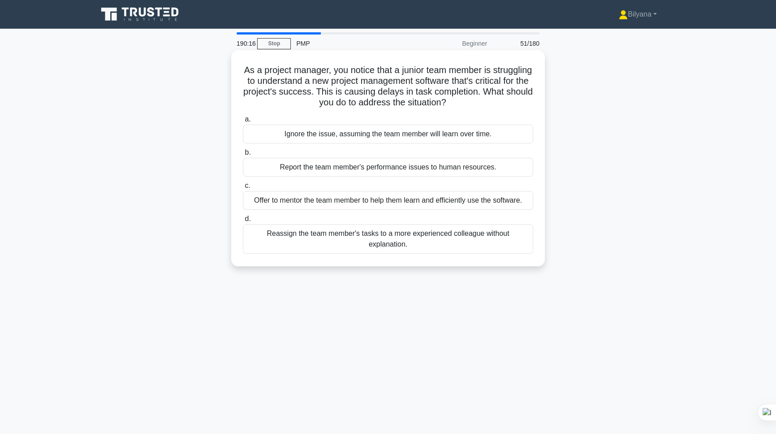
click at [327, 203] on div "Offer to mentor the team member to help them learn and efficiently use the soft…" at bounding box center [388, 200] width 290 height 19
click at [243, 189] on input "c. Offer to mentor the team member to help them learn and efficiently use the s…" at bounding box center [243, 186] width 0 height 6
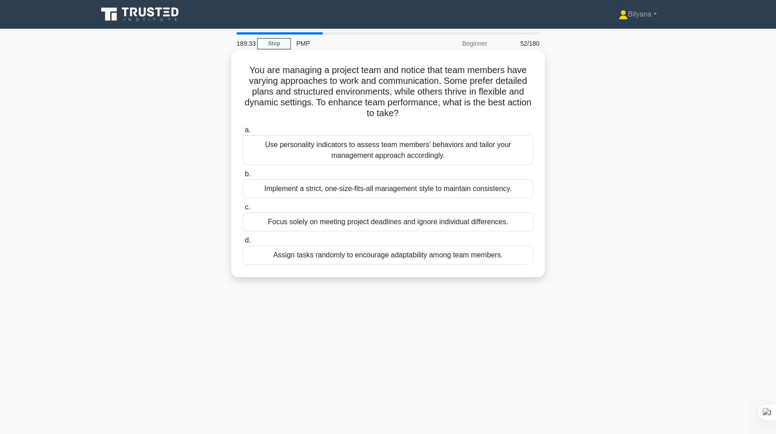
click at [422, 156] on div "Use personality indicators to assess team members' behaviors and tailor your ma…" at bounding box center [388, 150] width 290 height 30
click at [243, 133] on input "a. Use personality indicators to assess team members' behaviors and tailor your…" at bounding box center [243, 130] width 0 height 6
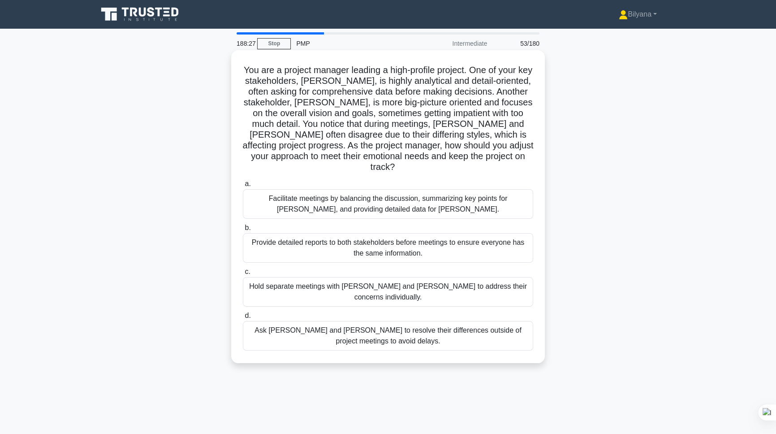
click at [353, 277] on div "Hold separate meetings with Maria and John to address their concerns individual…" at bounding box center [388, 292] width 290 height 30
click at [243, 274] on input "c. Hold separate meetings with Maria and John to address their concerns individ…" at bounding box center [243, 272] width 0 height 6
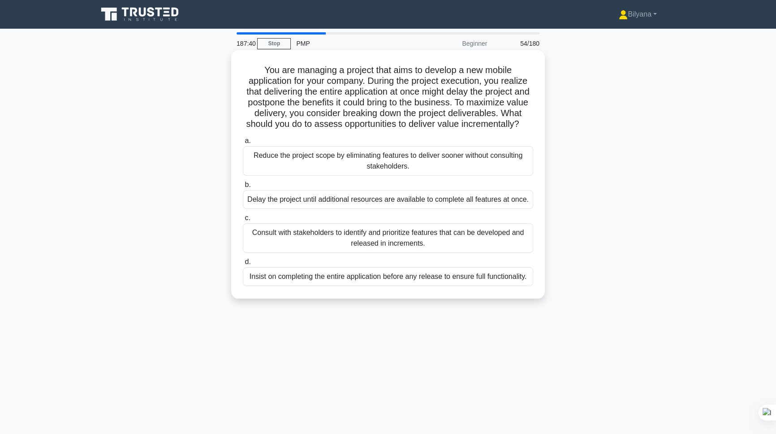
click at [336, 249] on div "Consult with stakeholders to identify and prioritize features that can be devel…" at bounding box center [388, 238] width 290 height 30
click at [321, 244] on div "Consult with stakeholders to identify and prioritize features that can be devel…" at bounding box center [388, 238] width 290 height 30
click at [311, 246] on div "Consult with stakeholders to identify and prioritize features that can be devel…" at bounding box center [388, 238] width 290 height 30
click at [243, 221] on input "c. Consult with stakeholders to identify and prioritize features that can be de…" at bounding box center [243, 218] width 0 height 6
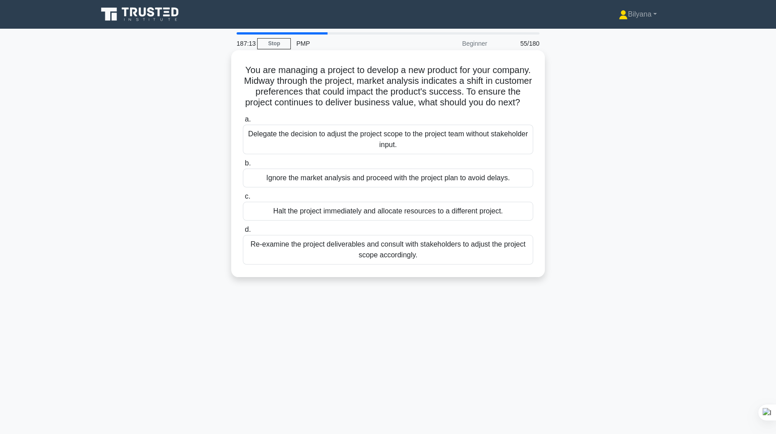
click at [412, 264] on div "Re-examine the project deliverables and consult with stakeholders to adjust the…" at bounding box center [388, 250] width 290 height 30
click at [243, 232] on input "d. Re-examine the project deliverables and consult with stakeholders to adjust …" at bounding box center [243, 230] width 0 height 6
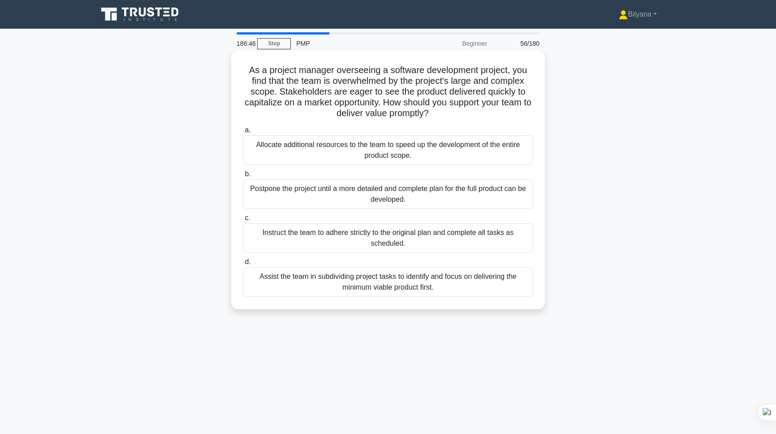
click at [380, 286] on div "Assist the team in subdividing project tasks to identify and focus on deliverin…" at bounding box center [388, 282] width 290 height 30
click at [243, 265] on input "d. Assist the team in subdividing project tasks to identify and focus on delive…" at bounding box center [243, 262] width 0 height 6
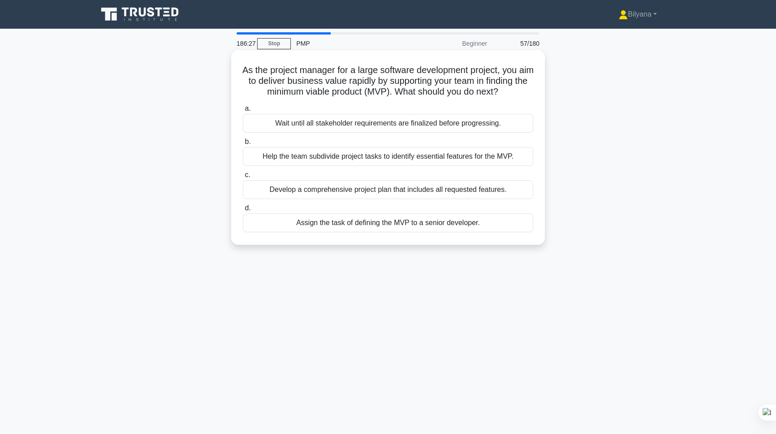
click at [327, 98] on h5 "As the project manager for a large software development project, you aim to del…" at bounding box center [388, 80] width 292 height 33
drag, startPoint x: 291, startPoint y: 95, endPoint x: 394, endPoint y: 95, distance: 102.6
click at [394, 95] on h5 "As the project manager for a large software development project, you aim to del…" at bounding box center [388, 80] width 292 height 33
copy h5 "minimum viable product"
click at [410, 93] on h5 "As the project manager for a large software development project, you aim to del…" at bounding box center [388, 80] width 292 height 33
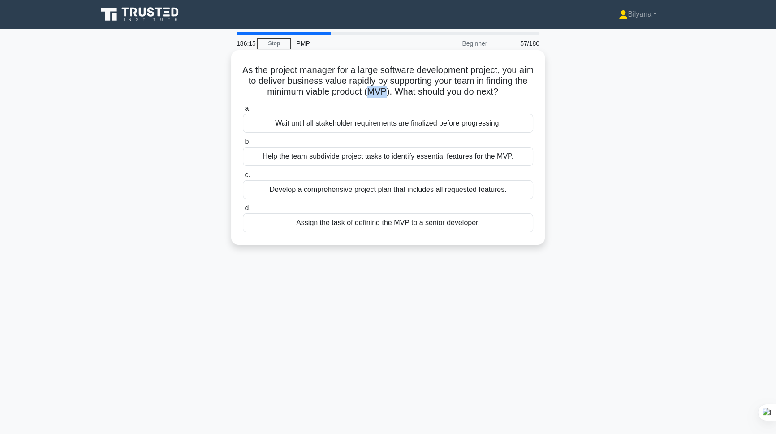
drag, startPoint x: 397, startPoint y: 91, endPoint x: 416, endPoint y: 90, distance: 19.3
click at [416, 90] on h5 "As the project manager for a large software development project, you aim to del…" at bounding box center [388, 80] width 292 height 33
copy h5 "MVP"
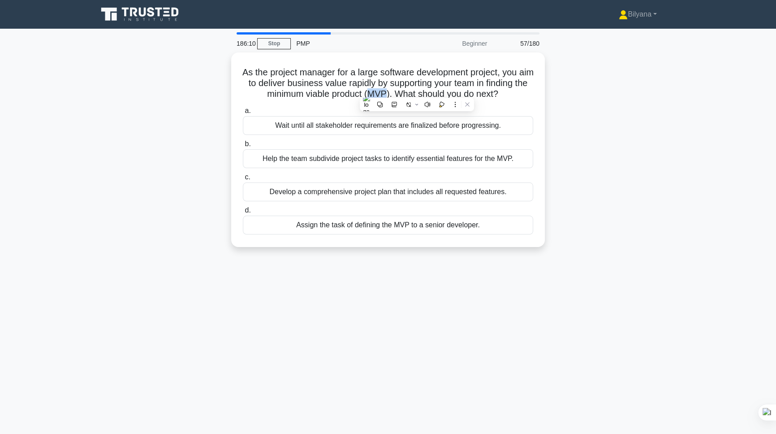
click at [627, 206] on div "As the project manager for a large software development project, you aim to del…" at bounding box center [387, 154] width 591 height 205
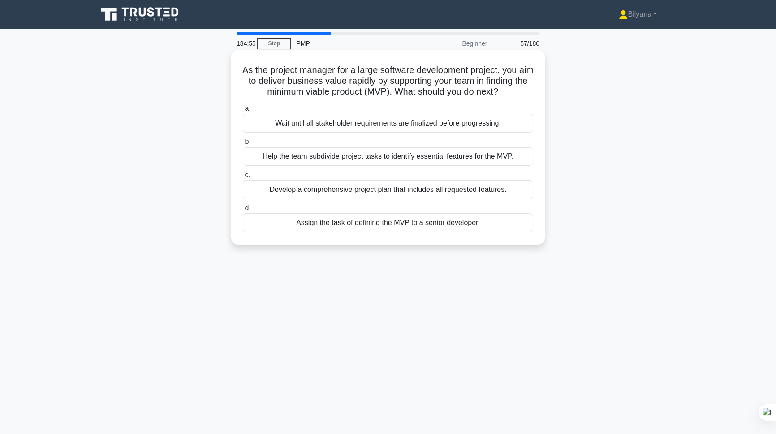
click at [400, 199] on div "Develop a comprehensive project plan that includes all requested features." at bounding box center [388, 189] width 290 height 19
click at [243, 178] on input "c. Develop a comprehensive project plan that includes all requested features." at bounding box center [243, 175] width 0 height 6
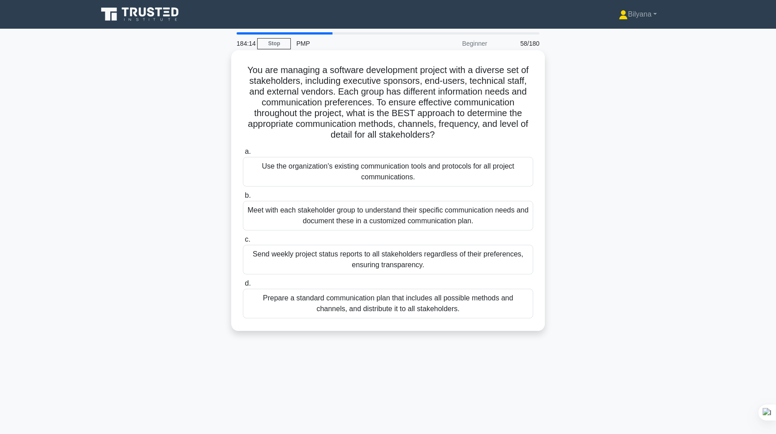
click at [346, 213] on div "Meet with each stakeholder group to understand their specific communication nee…" at bounding box center [388, 216] width 290 height 30
click at [243, 198] on input "b. Meet with each stakeholder group to understand their specific communication …" at bounding box center [243, 196] width 0 height 6
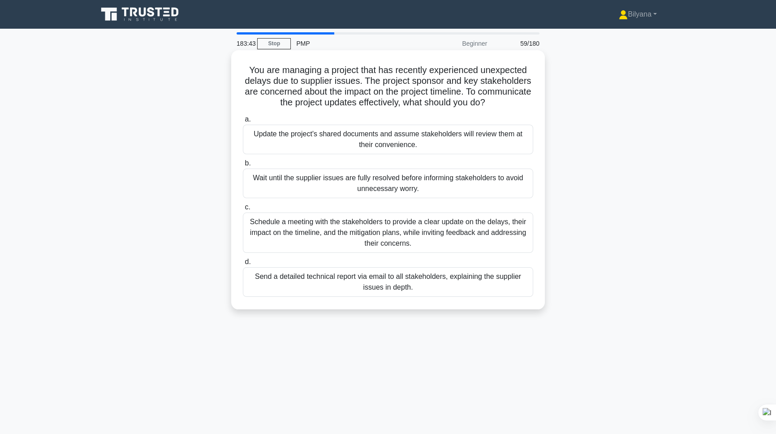
click at [345, 223] on div "Schedule a meeting with the stakeholders to provide a clear update on the delay…" at bounding box center [388, 232] width 290 height 40
click at [243, 210] on input "c. Schedule a meeting with the stakeholders to provide a clear update on the de…" at bounding box center [243, 207] width 0 height 6
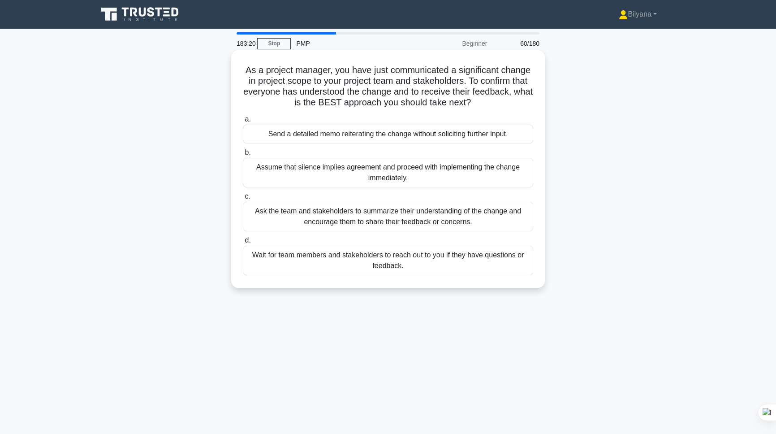
click at [384, 214] on div "Ask the team and stakeholders to summarize their understanding of the change an…" at bounding box center [388, 217] width 290 height 30
click at [243, 199] on input "c. Ask the team and stakeholders to summarize their understanding of the change…" at bounding box center [243, 196] width 0 height 6
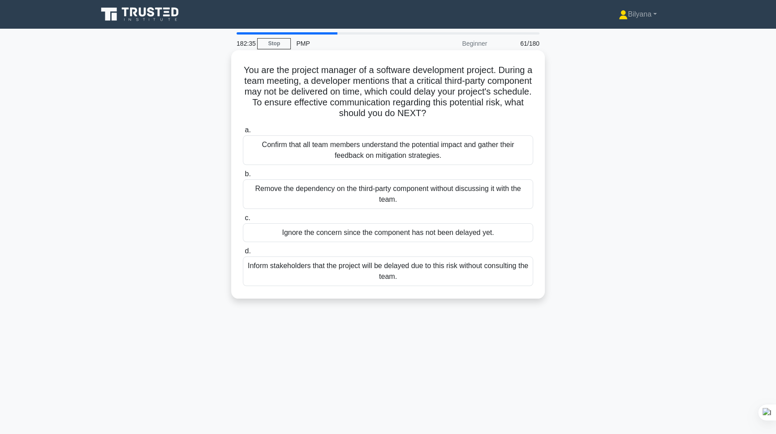
click at [444, 154] on div "Confirm that all team members understand the potential impact and gather their …" at bounding box center [388, 150] width 290 height 30
click at [243, 133] on input "a. Confirm that all team members understand the potential impact and gather the…" at bounding box center [243, 130] width 0 height 6
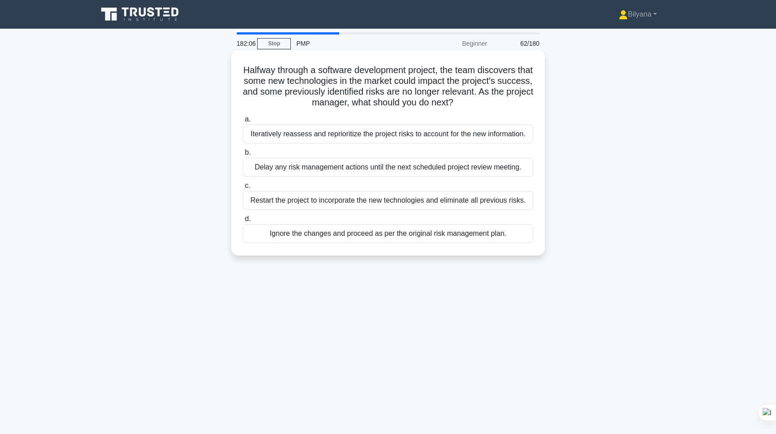
click at [391, 136] on div "Iteratively reassess and reprioritize the project risks to account for the new …" at bounding box center [388, 134] width 290 height 19
click at [243, 122] on input "a. Iteratively reassess and reprioritize the project risks to account for the n…" at bounding box center [243, 119] width 0 height 6
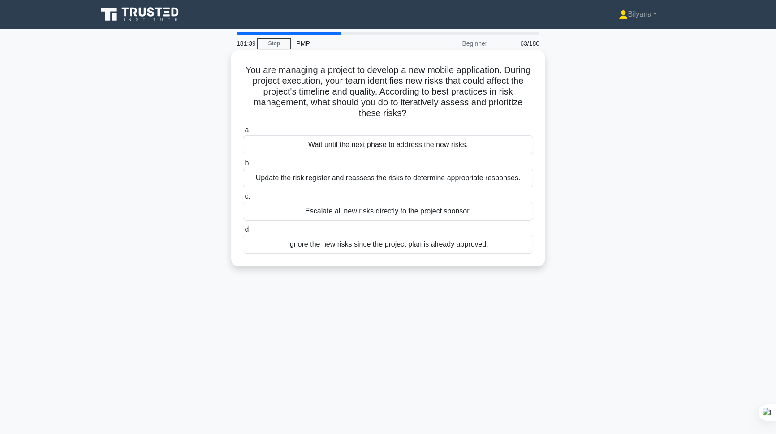
click at [376, 181] on div "Update the risk register and reassess the risks to determine appropriate respon…" at bounding box center [388, 177] width 290 height 19
click at [243, 166] on input "b. Update the risk register and reassess the risks to determine appropriate res…" at bounding box center [243, 163] width 0 height 6
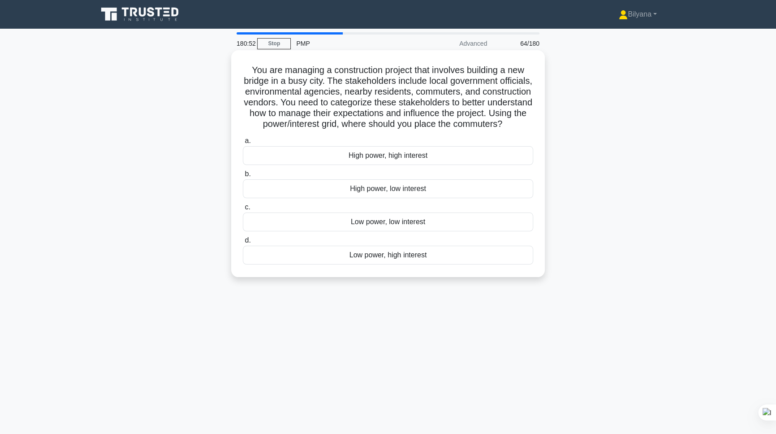
click at [397, 198] on div "High power, low interest" at bounding box center [388, 188] width 290 height 19
click at [243, 177] on input "b. High power, low interest" at bounding box center [243, 174] width 0 height 6
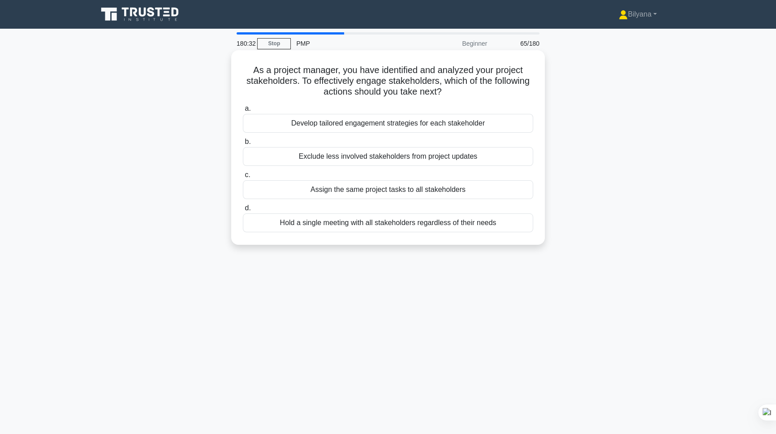
click at [349, 125] on div "Develop tailored engagement strategies for each stakeholder" at bounding box center [388, 123] width 290 height 19
click at [243, 112] on input "a. Develop tailored engagement strategies for each stakeholder" at bounding box center [243, 109] width 0 height 6
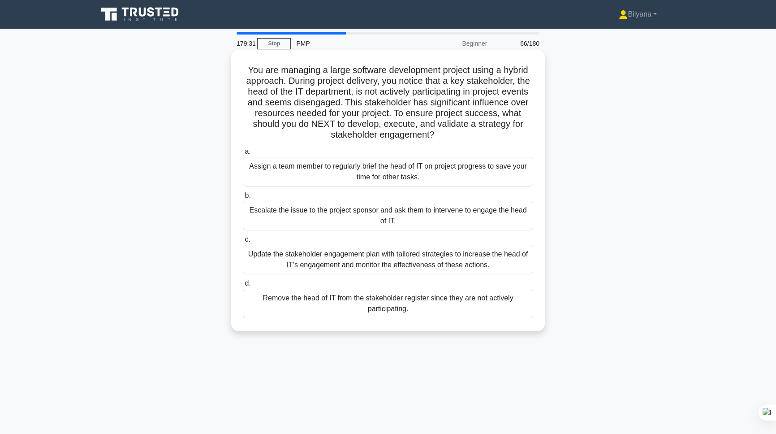
click at [392, 254] on div "Update the stakeholder engagement plan with tailored strategies to increase the…" at bounding box center [388, 260] width 290 height 30
click at [243, 242] on input "c. Update the stakeholder engagement plan with tailored strategies to increase …" at bounding box center [243, 239] width 0 height 6
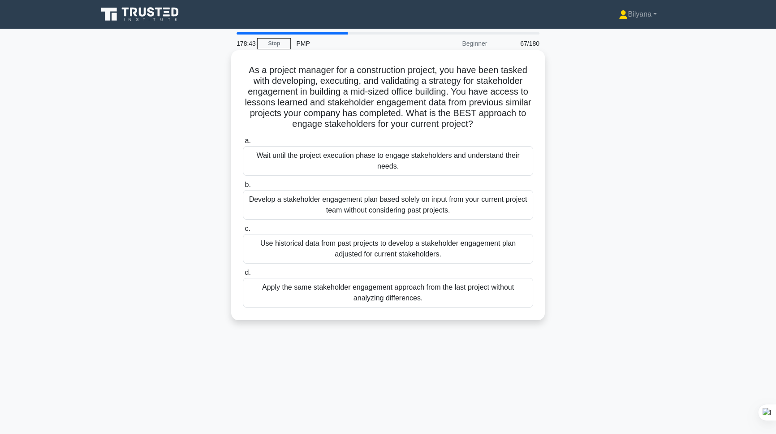
click at [407, 248] on div "Use historical data from past projects to develop a stakeholder engagement plan…" at bounding box center [388, 249] width 290 height 30
click at [243, 232] on input "c. Use historical data from past projects to develop a stakeholder engagement p…" at bounding box center [243, 229] width 0 height 6
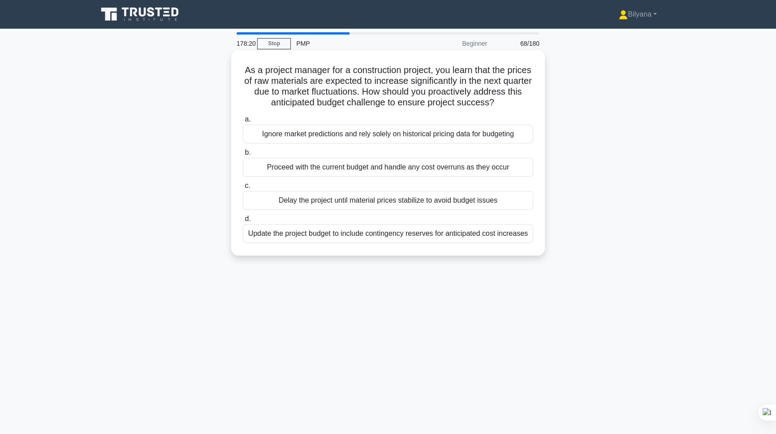
click at [376, 236] on div "Update the project budget to include contingency reserves for anticipated cost …" at bounding box center [388, 233] width 290 height 19
click at [243, 222] on input "d. Update the project budget to include contingency reserves for anticipated co…" at bounding box center [243, 219] width 0 height 6
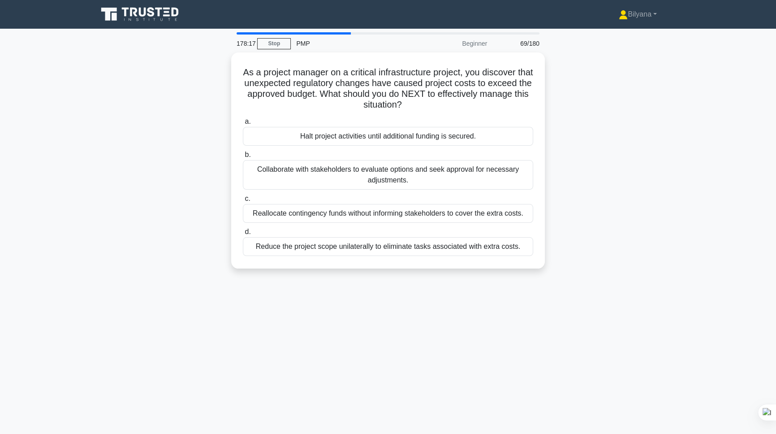
click at [230, 327] on div "178:17 Stop PMP Beginner 69/180 As a project manager on a critical infrastructu…" at bounding box center [387, 256] width 591 height 448
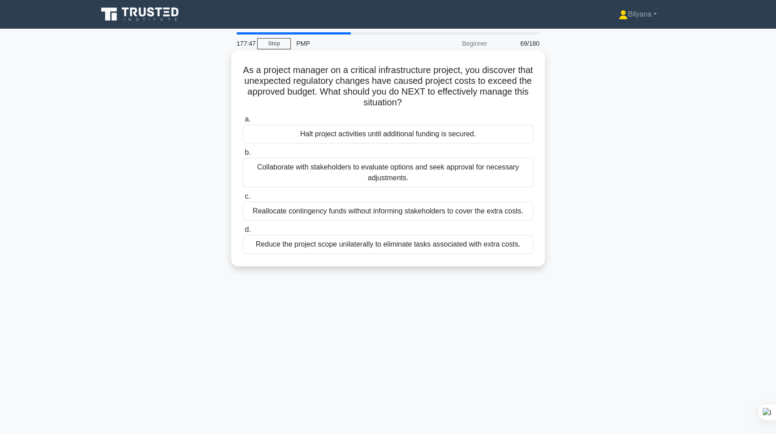
click at [384, 179] on div "Collaborate with stakeholders to evaluate options and seek approval for necessa…" at bounding box center [388, 173] width 290 height 30
click at [243, 155] on input "b. Collaborate with stakeholders to evaluate options and seek approval for nece…" at bounding box center [243, 153] width 0 height 6
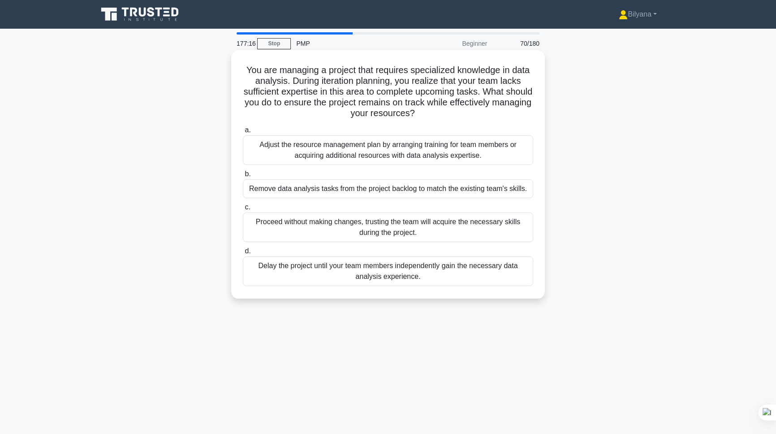
click at [393, 149] on div "Adjust the resource management plan by arranging training for team members or a…" at bounding box center [388, 150] width 290 height 30
click at [243, 133] on input "a. Adjust the resource management plan by arranging training for team members o…" at bounding box center [243, 130] width 0 height 6
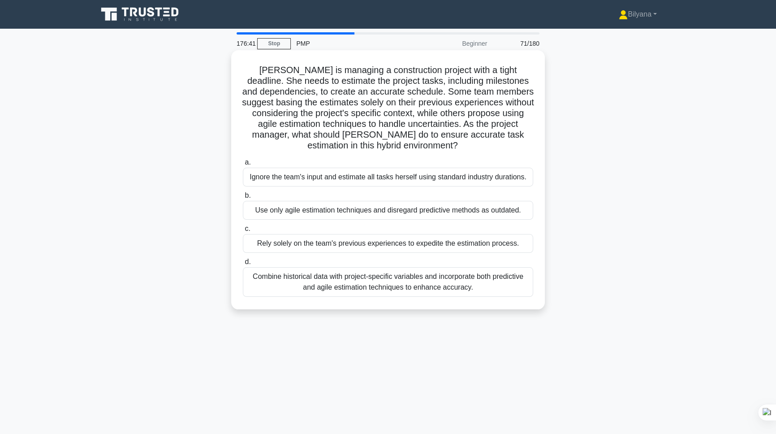
click at [425, 282] on div "Combine historical data with project-specific variables and incorporate both pr…" at bounding box center [388, 282] width 290 height 30
click at [243, 265] on input "d. Combine historical data with project-specific variables and incorporate both…" at bounding box center [243, 262] width 0 height 6
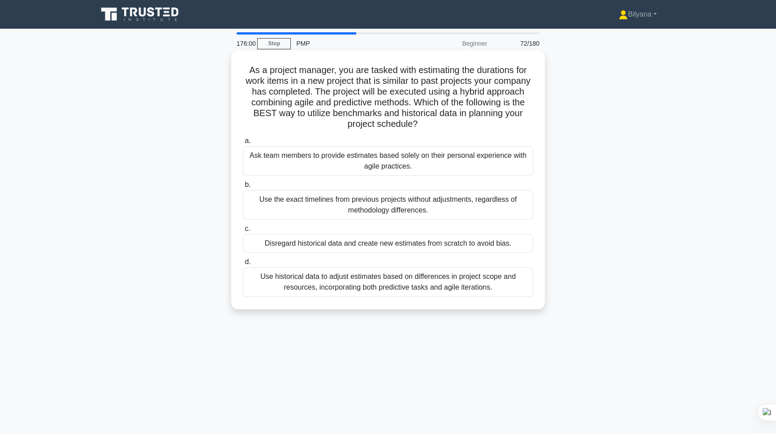
click at [426, 282] on div "Use historical data to adjust estimates based on differences in project scope a…" at bounding box center [388, 282] width 290 height 30
click at [243, 265] on input "d. Use historical data to adjust estimates based on differences in project scop…" at bounding box center [243, 262] width 0 height 6
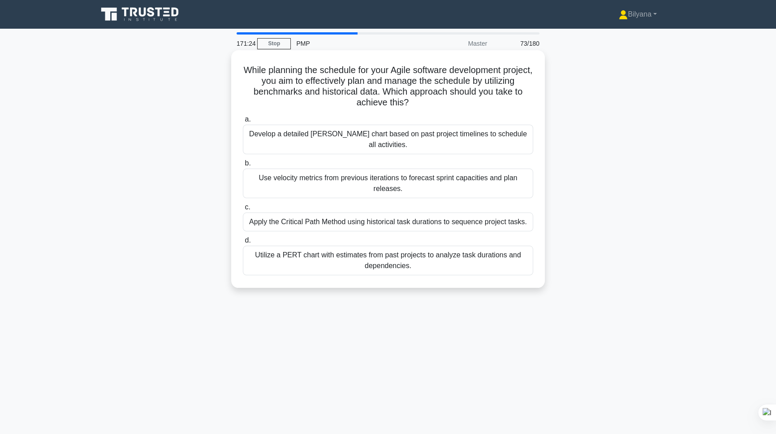
click at [436, 250] on div "Utilize a PERT chart with estimates from past projects to analyze task duration…" at bounding box center [388, 260] width 290 height 30
click at [243, 243] on input "d. Utilize a PERT chart with estimates from past projects to analyze task durat…" at bounding box center [243, 240] width 0 height 6
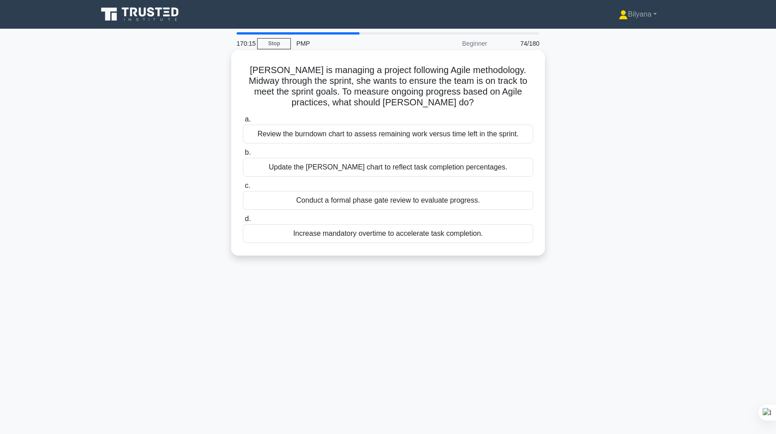
click at [331, 136] on div "Review the burndown chart to assess remaining work versus time left in the spri…" at bounding box center [388, 134] width 290 height 19
click at [243, 122] on input "a. Review the burndown chart to assess remaining work versus time left in the s…" at bounding box center [243, 119] width 0 height 6
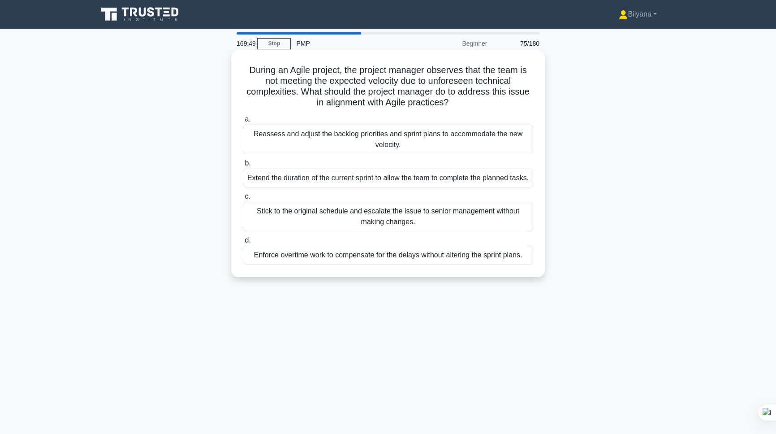
click at [358, 142] on div "Reassess and adjust the backlog priorities and sprint plans to accommodate the …" at bounding box center [388, 140] width 290 height 30
click at [243, 122] on input "a. Reassess and adjust the backlog priorities and sprint plans to accommodate t…" at bounding box center [243, 119] width 0 height 6
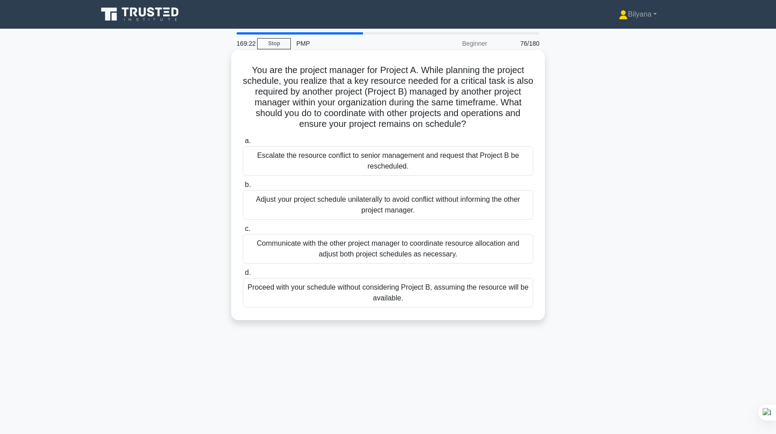
click at [408, 255] on div "Communicate with the other project manager to coordinate resource allocation an…" at bounding box center [388, 249] width 290 height 30
click at [243, 232] on input "c. Communicate with the other project manager to coordinate resource allocation…" at bounding box center [243, 229] width 0 height 6
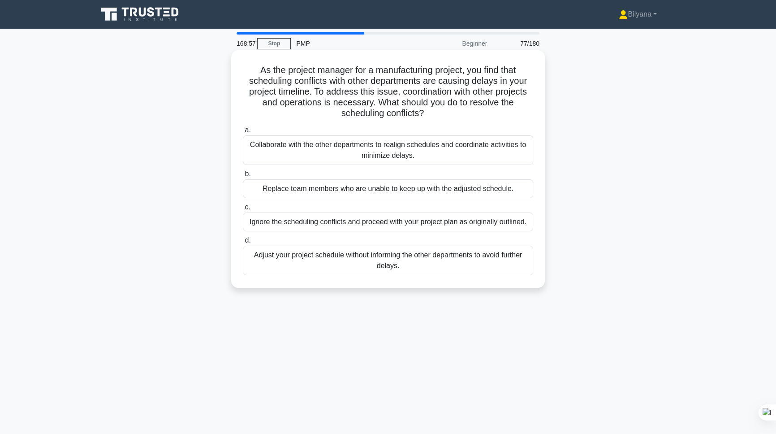
click at [389, 148] on div "Collaborate with the other departments to realign schedules and coordinate acti…" at bounding box center [388, 150] width 290 height 30
click at [243, 133] on input "a. Collaborate with the other departments to realign schedules and coordinate a…" at bounding box center [243, 130] width 0 height 6
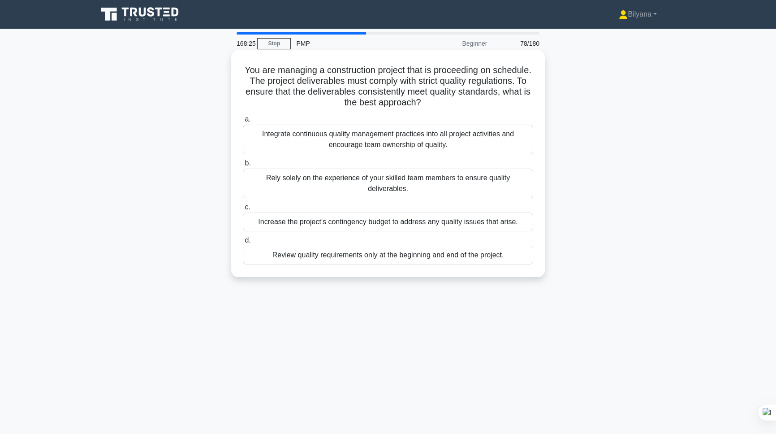
click at [375, 140] on div "Integrate continuous quality management practices into all project activities a…" at bounding box center [388, 140] width 290 height 30
click at [243, 122] on input "a. Integrate continuous quality management practices into all project activitie…" at bounding box center [243, 119] width 0 height 6
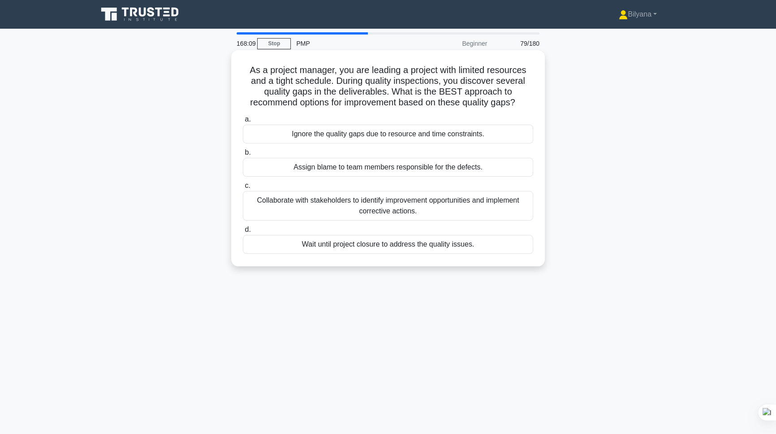
click at [392, 197] on div "Collaborate with stakeholders to identify improvement opportunities and impleme…" at bounding box center [388, 206] width 290 height 30
click at [243, 189] on input "c. Collaborate with stakeholders to identify improvement opportunities and impl…" at bounding box center [243, 186] width 0 height 6
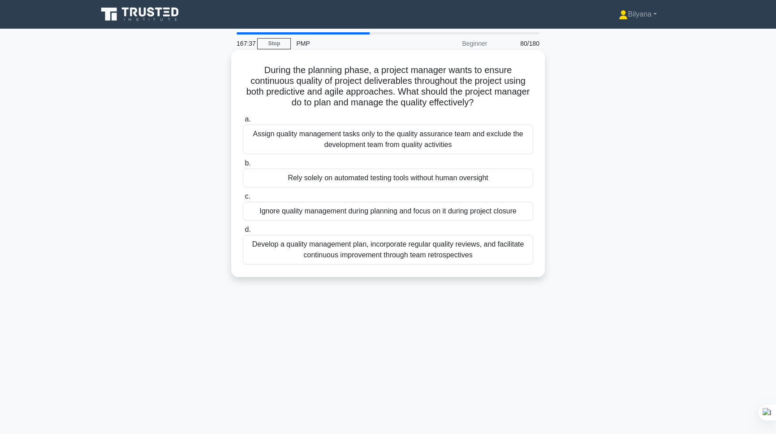
click at [336, 248] on div "Develop a quality management plan, incorporate regular quality reviews, and fac…" at bounding box center [388, 250] width 290 height 30
click at [243, 232] on input "d. Develop a quality management plan, incorporate regular quality reviews, and …" at bounding box center [243, 230] width 0 height 6
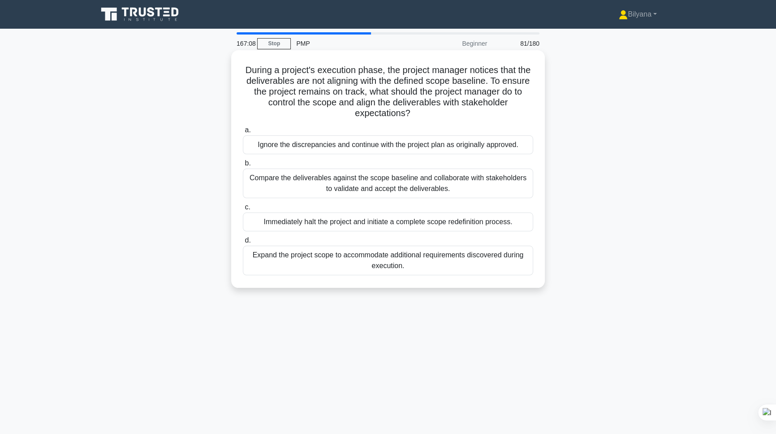
click at [380, 188] on div "Compare the deliverables against the scope baseline and collaborate with stakeh…" at bounding box center [388, 183] width 290 height 30
click at [243, 166] on input "b. Compare the deliverables against the scope baseline and collaborate with sta…" at bounding box center [243, 163] width 0 height 6
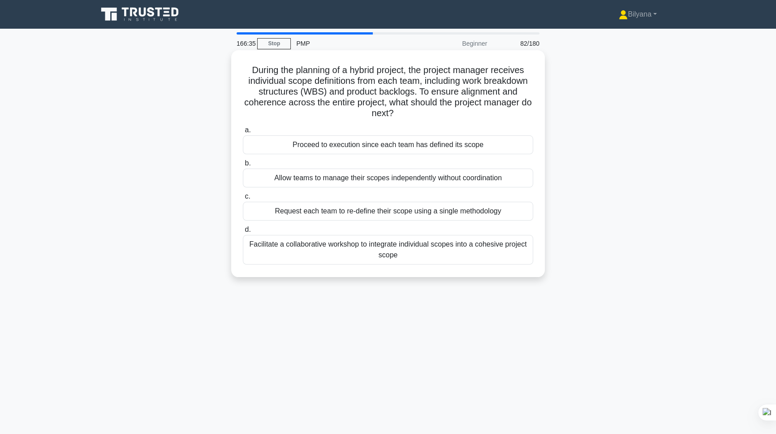
click at [461, 243] on div "Facilitate a collaborative workshop to integrate individual scopes into a cohes…" at bounding box center [388, 250] width 290 height 30
click at [243, 232] on input "d. Facilitate a collaborative workshop to integrate individual scopes into a co…" at bounding box center [243, 230] width 0 height 6
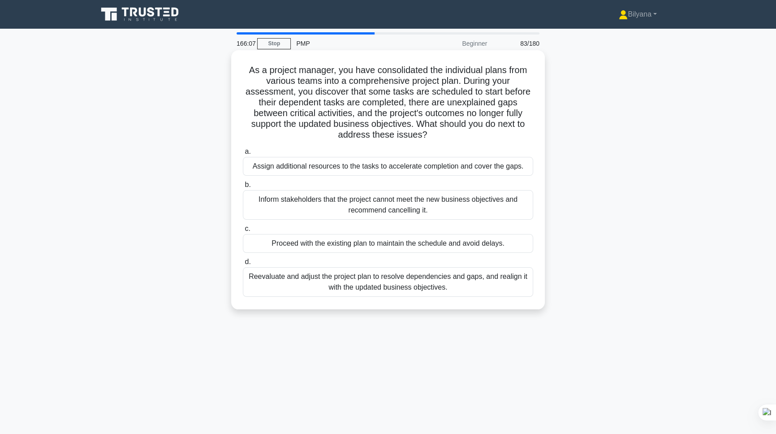
click at [525, 279] on div "Reevaluate and adjust the project plan to resolve dependencies and gaps, and re…" at bounding box center [388, 282] width 290 height 30
click at [243, 265] on input "d. Reevaluate and adjust the project plan to resolve dependencies and gaps, and…" at bounding box center [243, 262] width 0 height 6
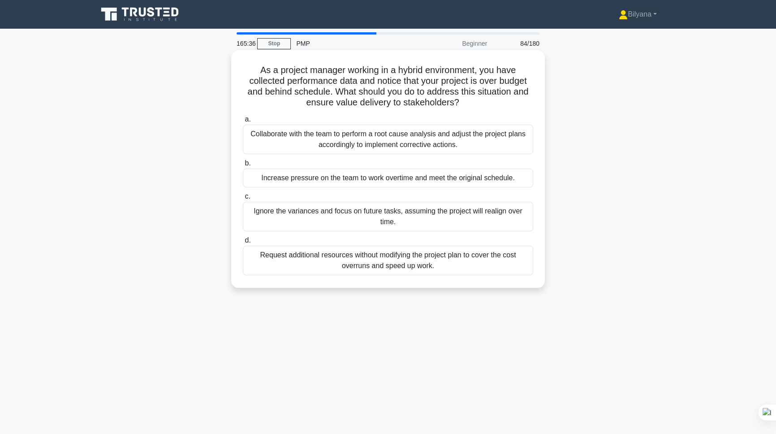
click at [322, 140] on div "Collaborate with the team to perform a root cause analysis and adjust the proje…" at bounding box center [388, 140] width 290 height 30
click at [243, 122] on input "a. Collaborate with the team to perform a root cause analysis and adjust the pr…" at bounding box center [243, 119] width 0 height 6
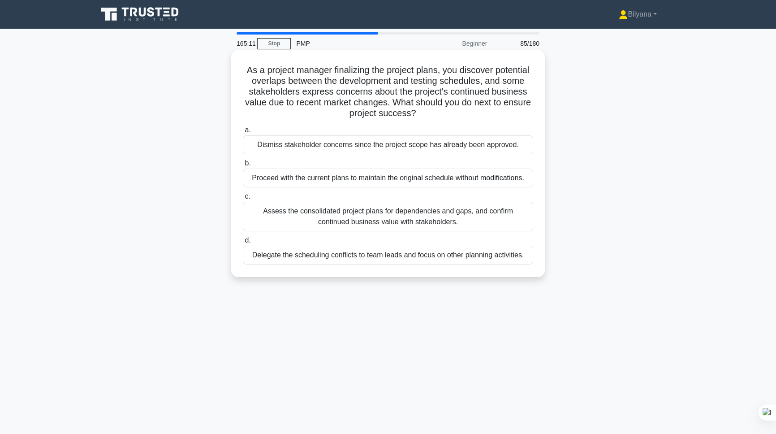
click at [392, 224] on div "Assess the consolidated project plans for dependencies and gaps, and confirm co…" at bounding box center [388, 217] width 290 height 30
click at [243, 199] on input "c. Assess the consolidated project plans for dependencies and gaps, and confirm…" at bounding box center [243, 196] width 0 height 6
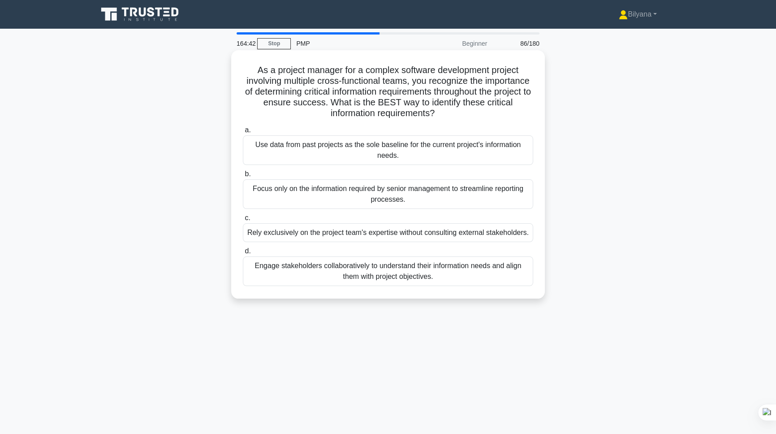
click at [436, 279] on div "Engage stakeholders collaboratively to understand their information needs and a…" at bounding box center [388, 271] width 290 height 30
click at [243, 254] on input "d. Engage stakeholders collaboratively to understand their information needs an…" at bounding box center [243, 251] width 0 height 6
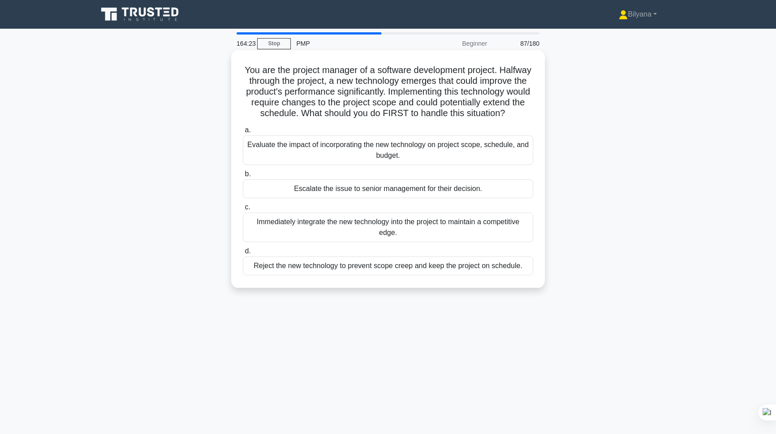
click at [421, 155] on div "Evaluate the impact of incorporating the new technology on project scope, sched…" at bounding box center [388, 150] width 290 height 30
click at [243, 133] on input "a. Evaluate the impact of incorporating the new technology on project scope, sc…" at bounding box center [243, 130] width 0 height 6
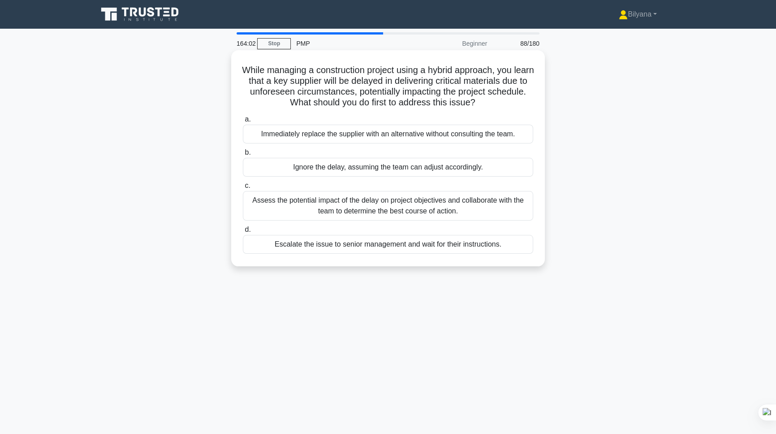
click at [396, 210] on div "Assess the potential impact of the delay on project objectives and collaborate …" at bounding box center [388, 206] width 290 height 30
click at [243, 189] on input "c. Assess the potential impact of the delay on project objectives and collabora…" at bounding box center [243, 186] width 0 height 6
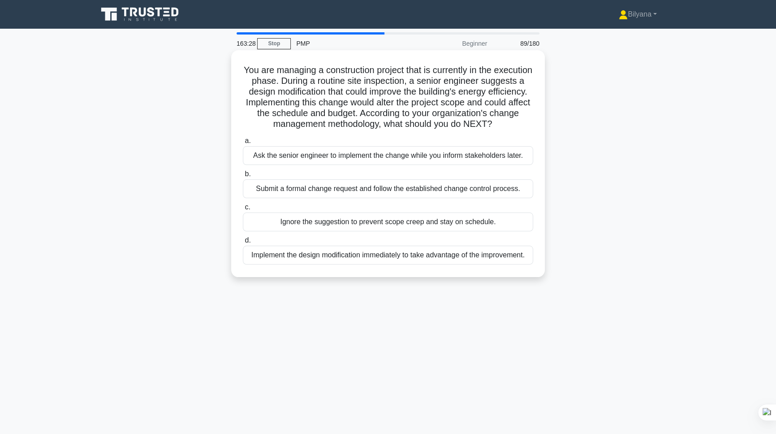
click at [307, 198] on div "Submit a formal change request and follow the established change control proces…" at bounding box center [388, 188] width 290 height 19
click at [243, 177] on input "b. Submit a formal change request and follow the established change control pro…" at bounding box center [243, 174] width 0 height 6
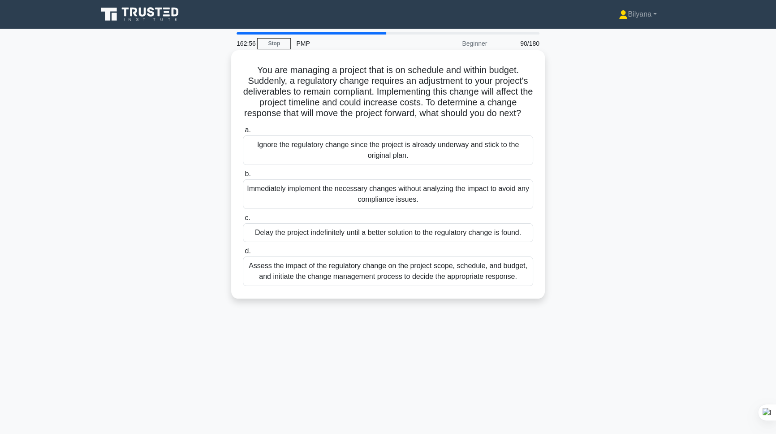
click at [322, 286] on div "Assess the impact of the regulatory change on the project scope, schedule, and …" at bounding box center [388, 271] width 290 height 30
click at [243, 254] on input "d. Assess the impact of the regulatory change on the project scope, schedule, a…" at bounding box center [243, 251] width 0 height 6
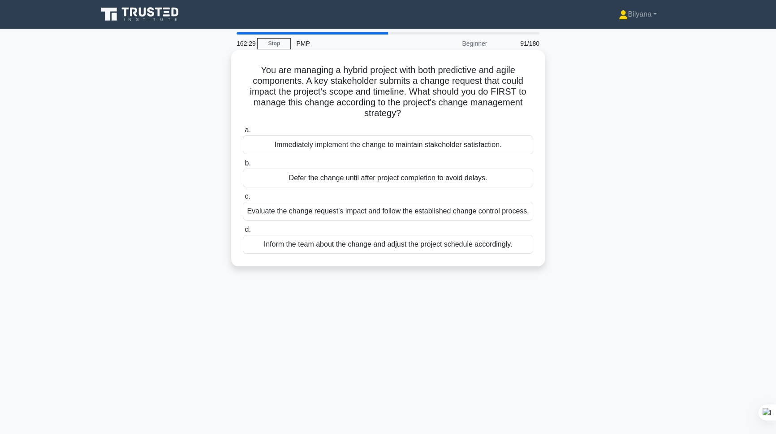
click at [373, 206] on div "Evaluate the change request's impact and follow the established change control …" at bounding box center [388, 211] width 290 height 19
click at [243, 199] on input "c. Evaluate the change request's impact and follow the established change contr…" at bounding box center [243, 196] width 0 height 6
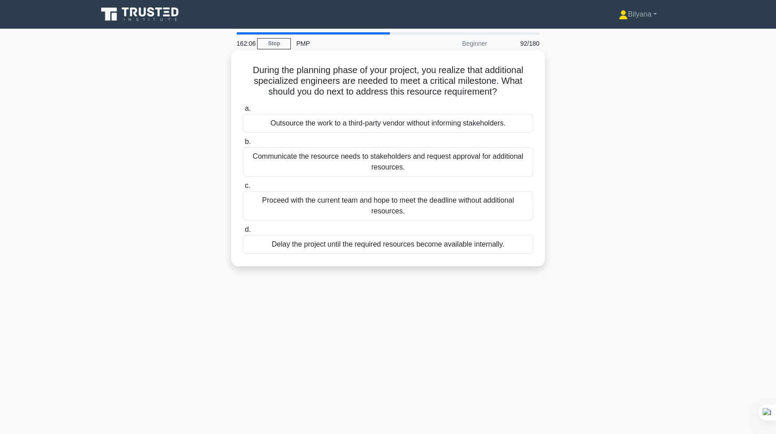
click at [458, 163] on div "Communicate the resource needs to stakeholders and request approval for additio…" at bounding box center [388, 162] width 290 height 30
click at [243, 145] on input "b. Communicate the resource needs to stakeholders and request approval for addi…" at bounding box center [243, 142] width 0 height 6
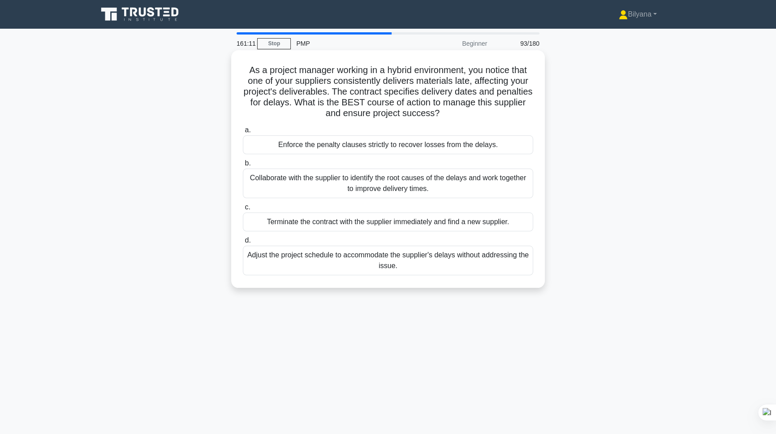
click at [310, 182] on div "Collaborate with the supplier to identify the root causes of the delays and wor…" at bounding box center [388, 183] width 290 height 30
click at [243, 166] on input "b. Collaborate with the supplier to identify the root causes of the delays and …" at bounding box center [243, 163] width 0 height 6
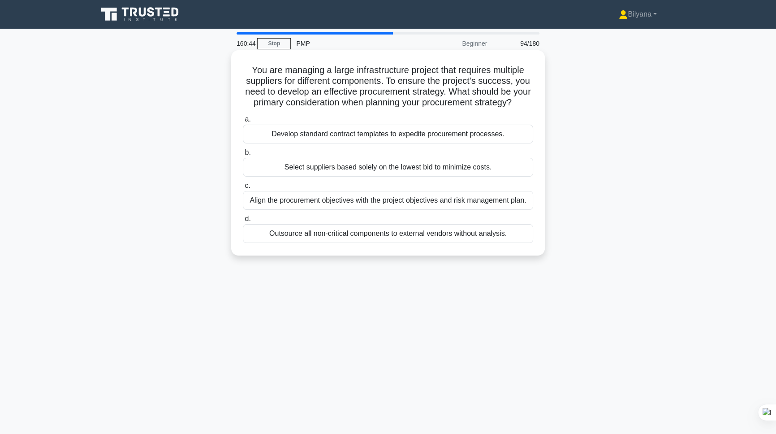
click at [392, 210] on div "Align the procurement objectives with the project objectives and risk managemen…" at bounding box center [388, 200] width 290 height 19
click at [243, 189] on input "c. Align the procurement objectives with the project objectives and risk manage…" at bounding box center [243, 186] width 0 height 6
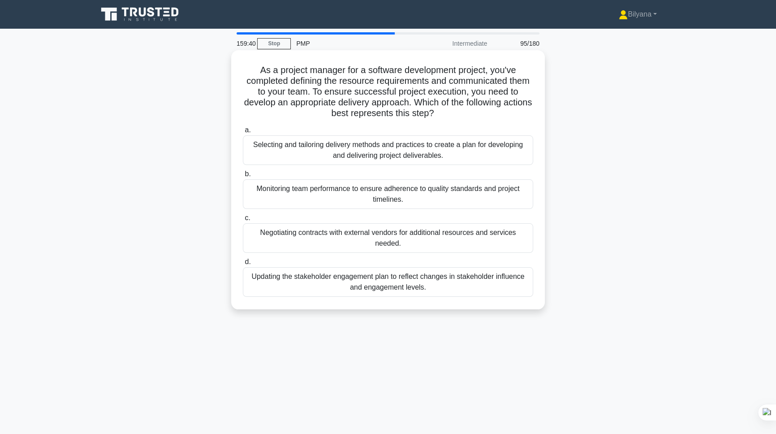
click at [441, 154] on div "Selecting and tailoring delivery methods and practices to create a plan for dev…" at bounding box center [388, 150] width 290 height 30
click at [243, 133] on input "a. Selecting and tailoring delivery methods and practices to create a plan for …" at bounding box center [243, 130] width 0 height 6
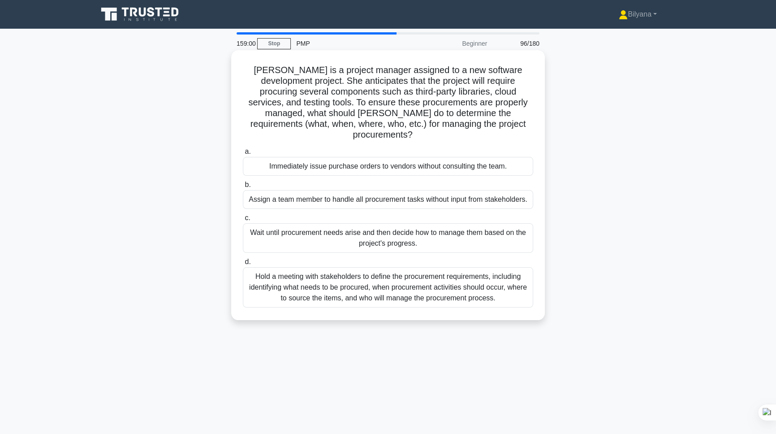
click at [459, 268] on div "Hold a meeting with stakeholders to define the procurement requirements, includ…" at bounding box center [388, 287] width 290 height 40
click at [243, 265] on input "d. Hold a meeting with stakeholders to define the procurement requirements, inc…" at bounding box center [243, 262] width 0 height 6
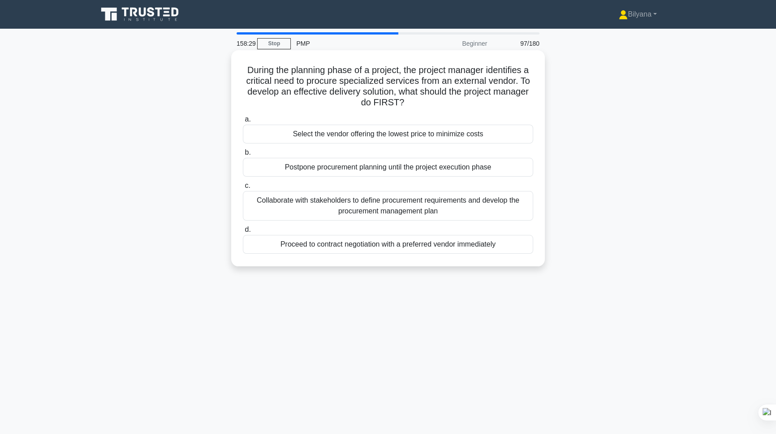
click at [338, 206] on div "Collaborate with stakeholders to define procurement requirements and develop th…" at bounding box center [388, 206] width 290 height 30
click at [243, 189] on input "c. Collaborate with stakeholders to define procurement requirements and develop…" at bounding box center [243, 186] width 0 height 6
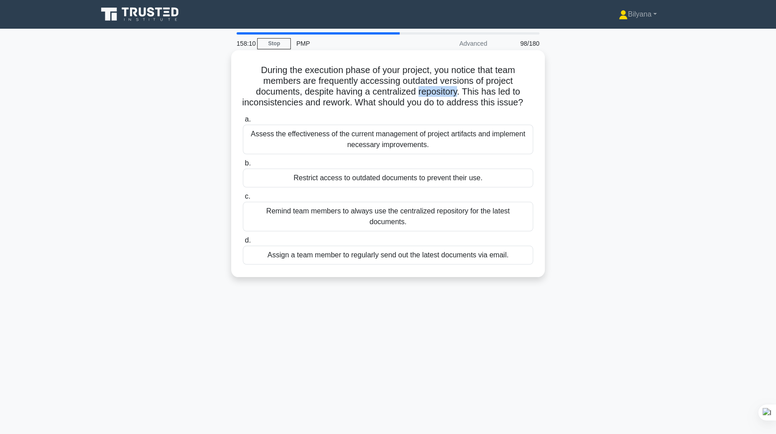
drag, startPoint x: 419, startPoint y: 92, endPoint x: 460, endPoint y: 91, distance: 40.8
click at [460, 91] on h5 "During the execution phase of your project, you notice that team members are fr…" at bounding box center [388, 86] width 292 height 44
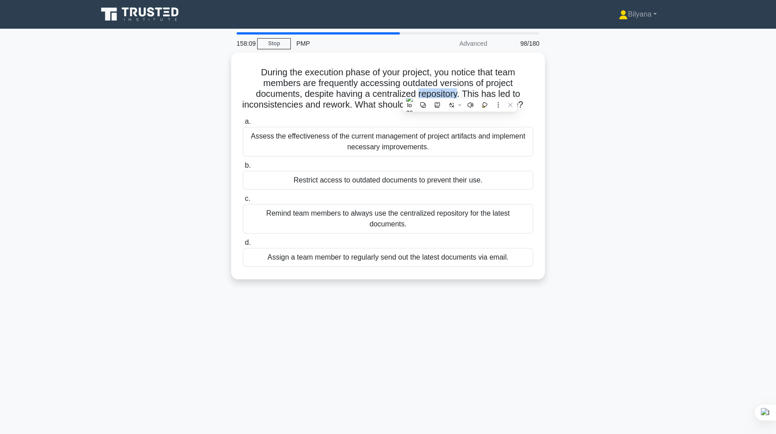
copy h5 "repository"
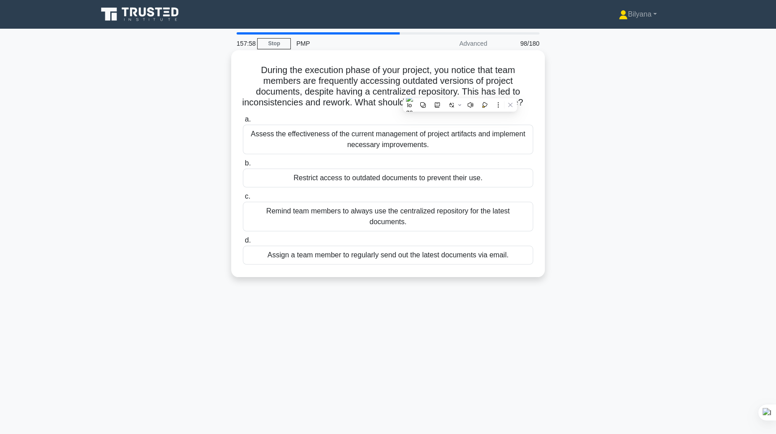
click at [539, 131] on div "During the execution phase of your project, you notice that team members are fr…" at bounding box center [388, 163] width 306 height 219
click at [374, 152] on div "Assess the effectiveness of the current management of project artifacts and imp…" at bounding box center [388, 140] width 290 height 30
click at [243, 122] on input "a. Assess the effectiveness of the current management of project artifacts and …" at bounding box center [243, 119] width 0 height 6
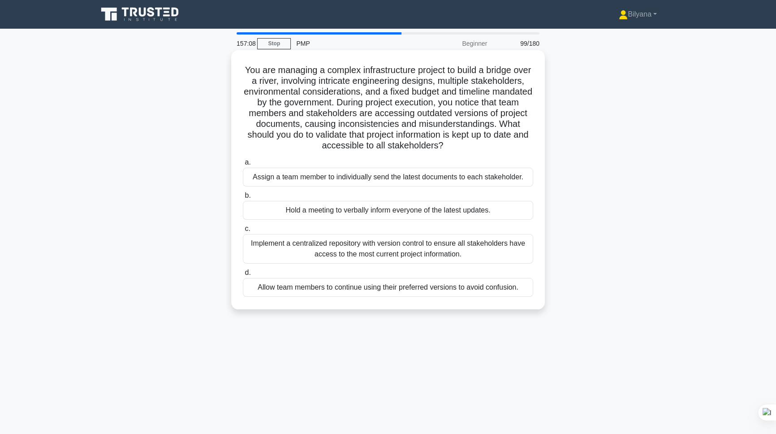
click at [393, 245] on div "Implement a centralized repository with version control to ensure all stakehold…" at bounding box center [388, 249] width 290 height 30
click at [243, 232] on input "c. Implement a centralized repository with version control to ensure all stakeh…" at bounding box center [243, 229] width 0 height 6
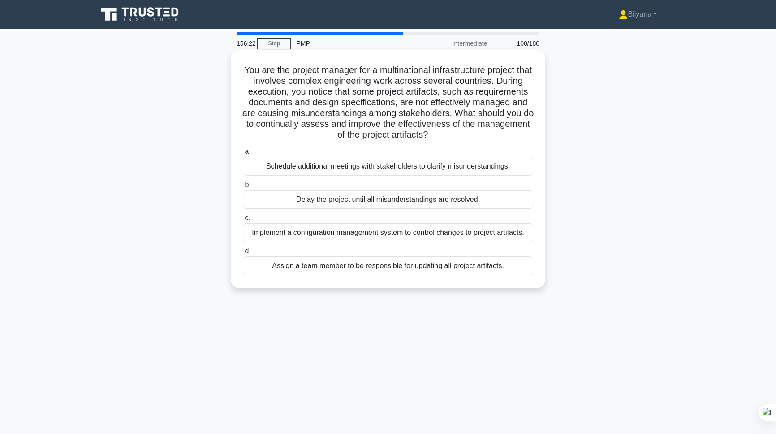
click at [382, 228] on div "Implement a configuration management system to control changes to project artif…" at bounding box center [388, 232] width 290 height 19
click at [243, 221] on input "c. Implement a configuration management system to control changes to project ar…" at bounding box center [243, 218] width 0 height 6
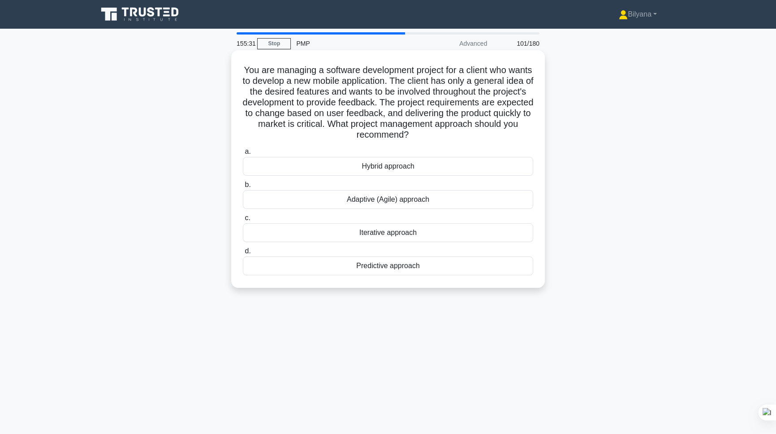
drag, startPoint x: 352, startPoint y: 236, endPoint x: 423, endPoint y: 244, distance: 72.1
click at [421, 244] on div "a. Hybrid approach b. Adaptive (Agile) approach c." at bounding box center [387, 210] width 301 height 133
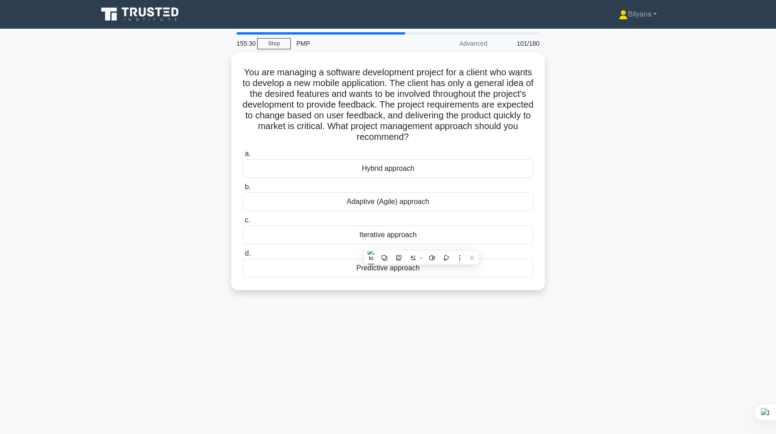
copy div "Iterative approach d."
click at [469, 359] on div "155:23 Stop PMP Advanced 101/180 You are managing a software development projec…" at bounding box center [387, 256] width 591 height 448
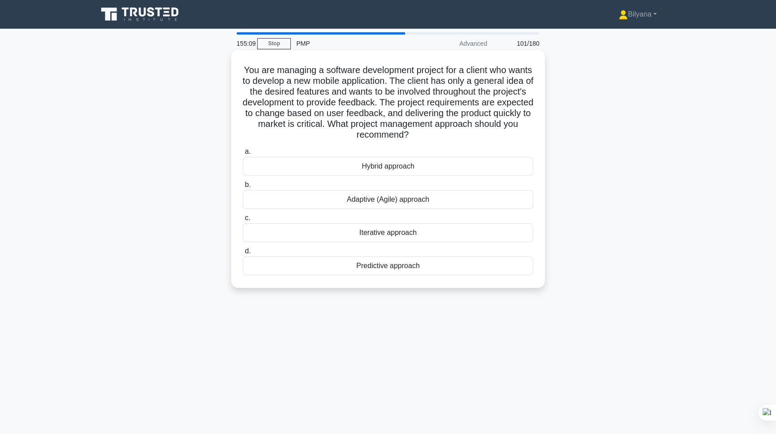
click at [357, 237] on div "Iterative approach" at bounding box center [388, 232] width 290 height 19
click at [243, 221] on input "c. Iterative approach" at bounding box center [243, 218] width 0 height 6
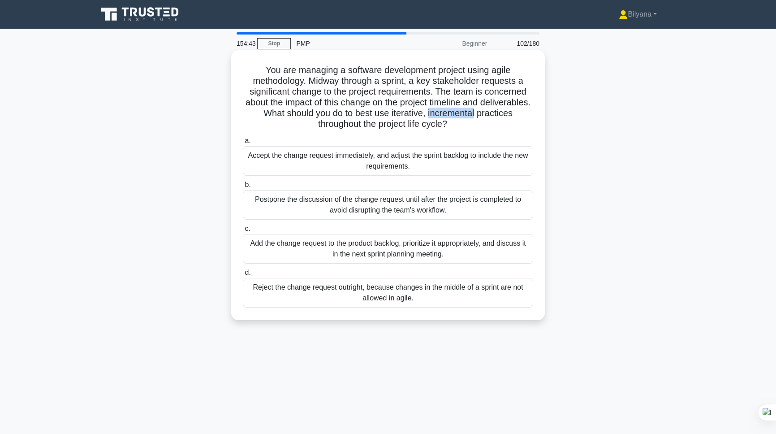
drag, startPoint x: 474, startPoint y: 116, endPoint x: 525, endPoint y: 117, distance: 50.6
click at [525, 117] on h5 "You are managing a software development project using agile methodology. Midway…" at bounding box center [388, 96] width 292 height 65
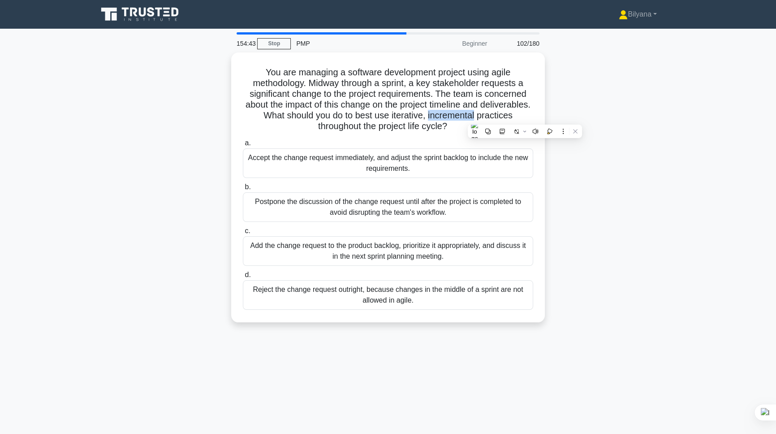
copy h5 "incremental"
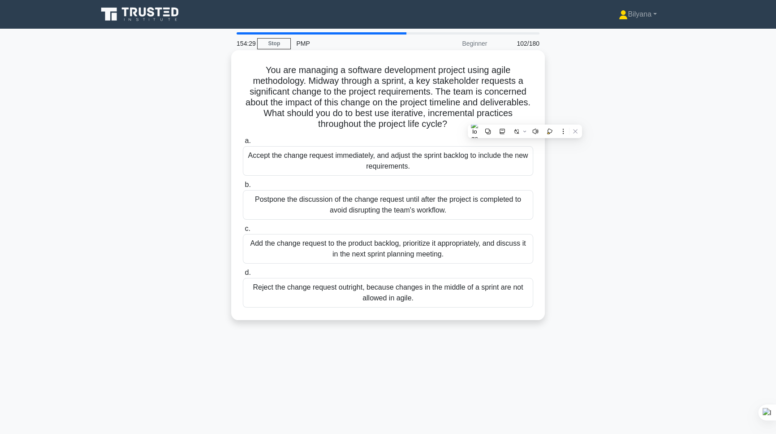
click at [365, 255] on div "Add the change request to the product backlog, prioritize it appropriately, and…" at bounding box center [388, 249] width 290 height 30
click at [243, 232] on input "c. Add the change request to the product backlog, prioritize it appropriately, …" at bounding box center [243, 229] width 0 height 6
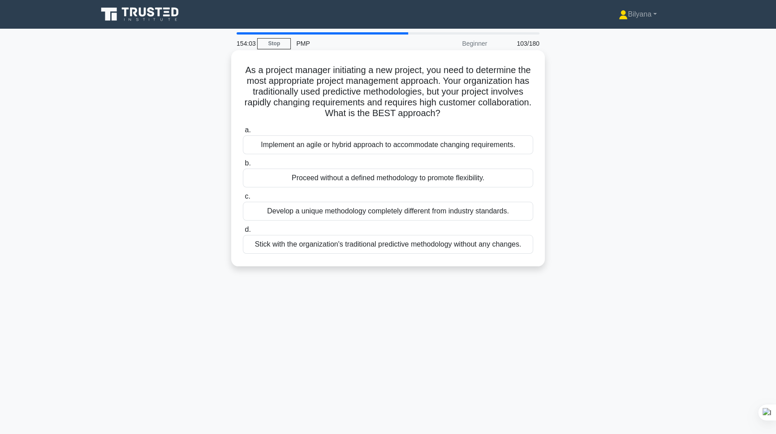
click at [287, 150] on div "Implement an agile or hybrid approach to accommodate changing requirements." at bounding box center [388, 144] width 290 height 19
click at [243, 133] on input "a. Implement an agile or hybrid approach to accommodate changing requirements." at bounding box center [243, 130] width 0 height 6
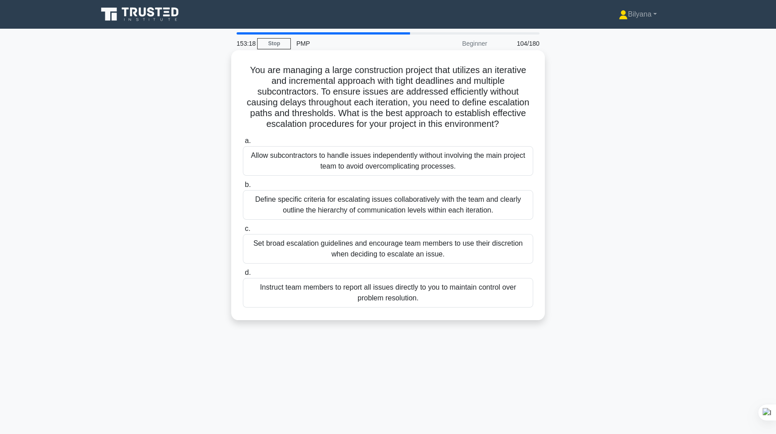
click at [379, 197] on div "Define specific criteria for escalating issues collaboratively with the team an…" at bounding box center [388, 205] width 290 height 30
click at [243, 188] on input "b. Define specific criteria for escalating issues collaboratively with the team…" at bounding box center [243, 185] width 0 height 6
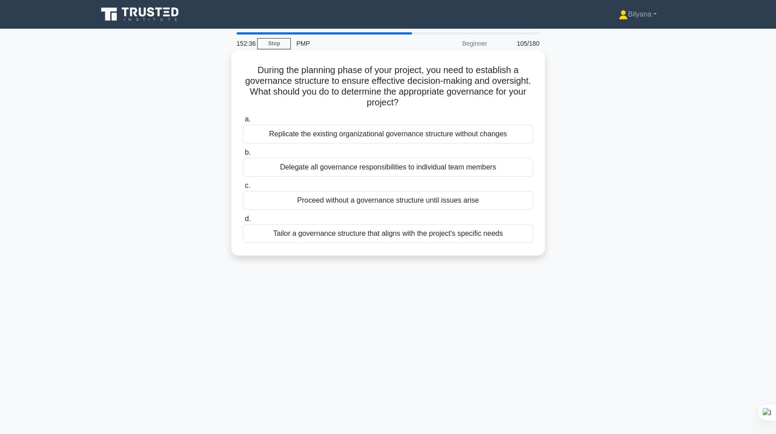
click at [486, 225] on div "Tailor a governance structure that aligns with the project's specific needs" at bounding box center [388, 233] width 290 height 19
click at [243, 222] on input "d. Tailor a governance structure that aligns with the project's specific needs" at bounding box center [243, 219] width 0 height 6
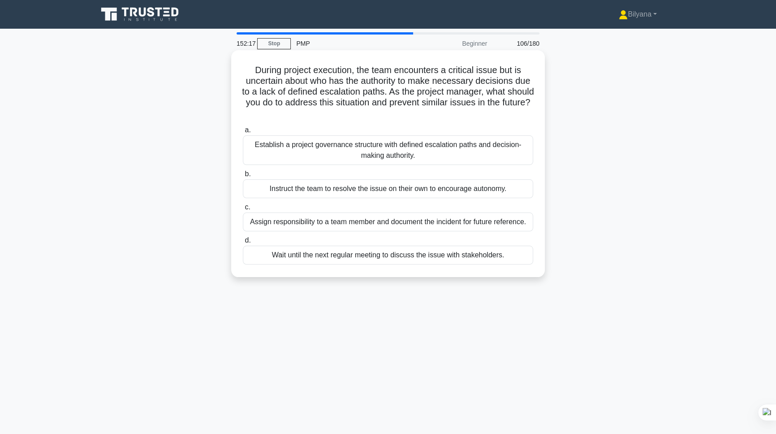
click at [386, 152] on div "Establish a project governance structure with defined escalation paths and deci…" at bounding box center [388, 150] width 290 height 30
click at [243, 133] on input "a. Establish a project governance structure with defined escalation paths and d…" at bounding box center [243, 130] width 0 height 6
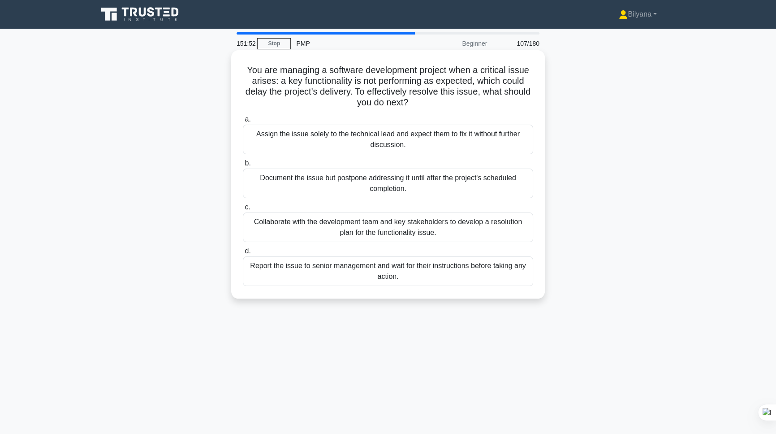
click at [337, 233] on div "Collaborate with the development team and key stakeholders to develop a resolut…" at bounding box center [388, 227] width 290 height 30
click at [243, 210] on input "c. Collaborate with the development team and key stakeholders to develop a reso…" at bounding box center [243, 207] width 0 height 6
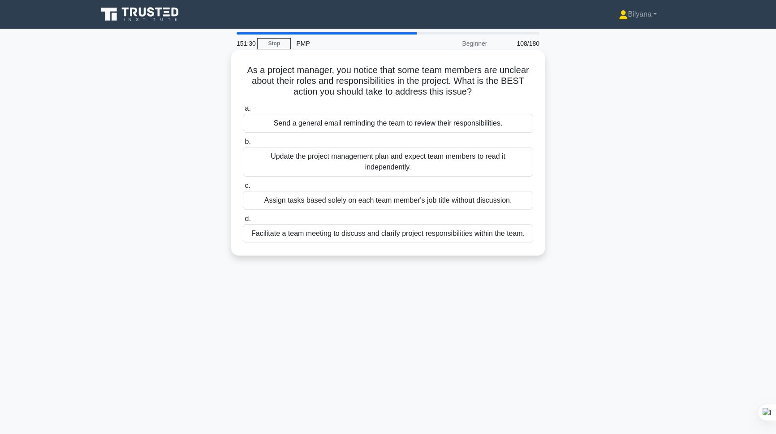
click at [374, 237] on div "Facilitate a team meeting to discuss and clarify project responsibilities withi…" at bounding box center [388, 233] width 290 height 19
click at [243, 222] on input "d. Facilitate a team meeting to discuss and clarify project responsibilities wi…" at bounding box center [243, 219] width 0 height 6
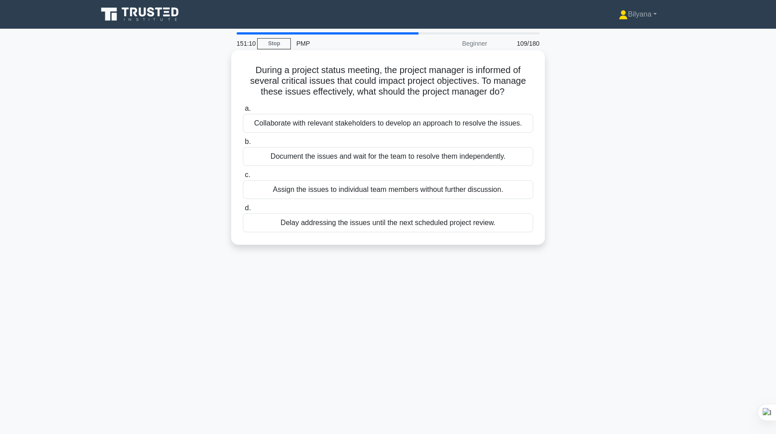
click at [316, 122] on div "Collaborate with relevant stakeholders to develop an approach to resolve the is…" at bounding box center [388, 123] width 290 height 19
click at [243, 112] on input "a. Collaborate with relevant stakeholders to develop an approach to resolve the…" at bounding box center [243, 109] width 0 height 6
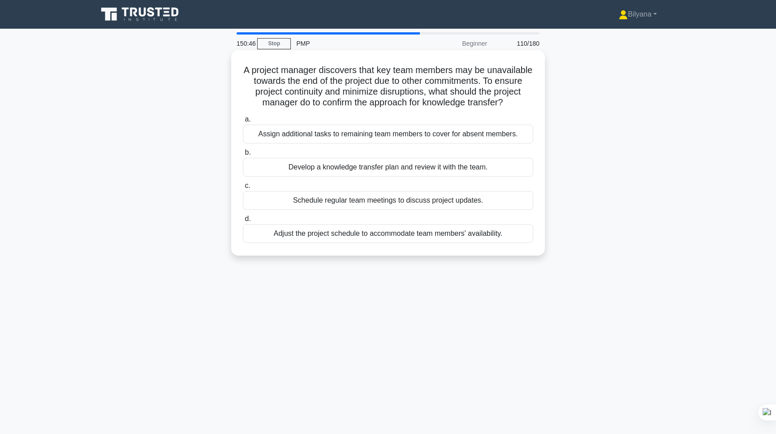
click at [405, 176] on div "Develop a knowledge transfer plan and review it with the team." at bounding box center [388, 167] width 290 height 19
click at [243, 155] on input "b. Develop a knowledge transfer plan and review it with the team." at bounding box center [243, 153] width 0 height 6
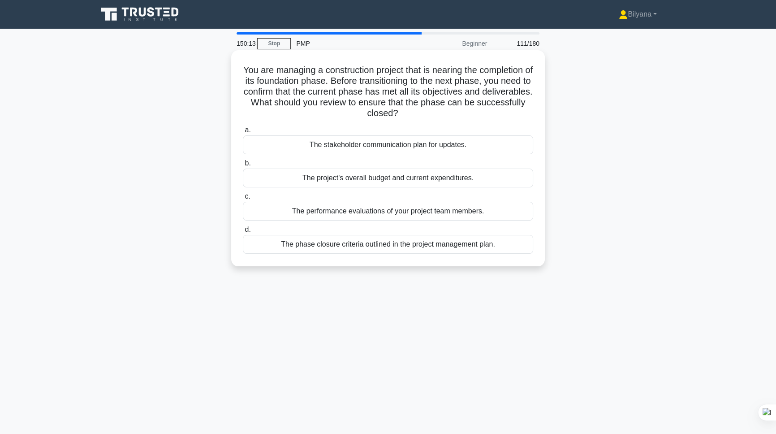
click at [447, 248] on div "The phase closure criteria outlined in the project management plan." at bounding box center [388, 244] width 290 height 19
click at [243, 232] on input "d. The phase closure criteria outlined in the project management plan." at bounding box center [243, 230] width 0 height 6
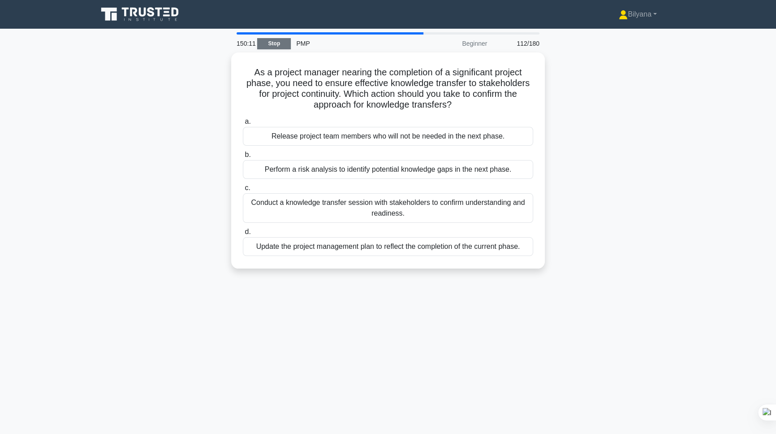
click at [276, 45] on link "Stop" at bounding box center [274, 43] width 34 height 11
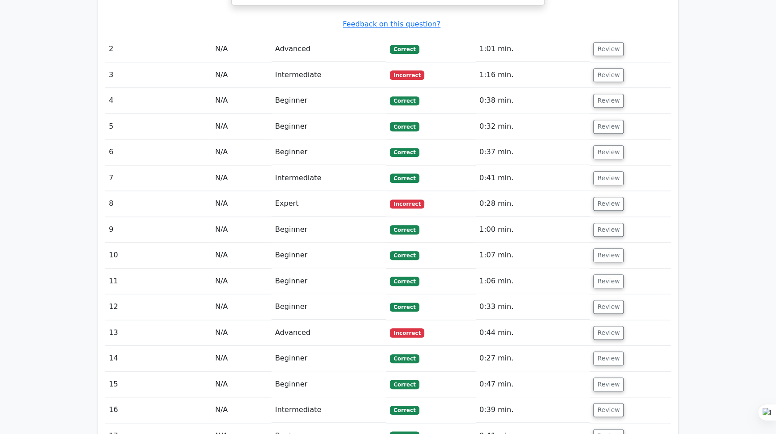
scroll to position [1117, 0]
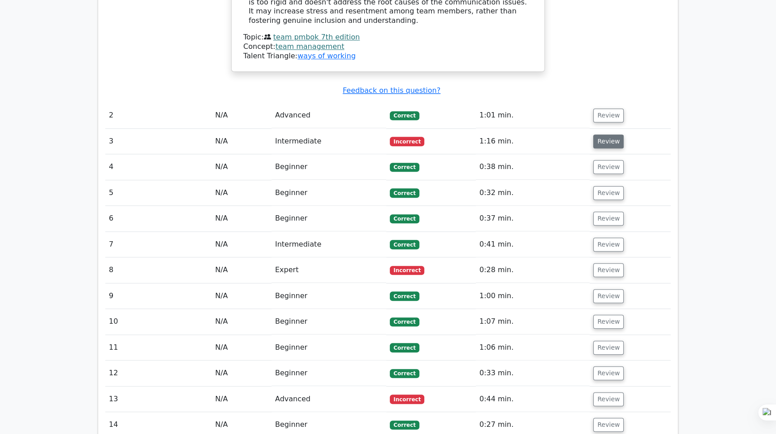
click at [598, 134] on button "Review" at bounding box center [608, 141] width 30 height 14
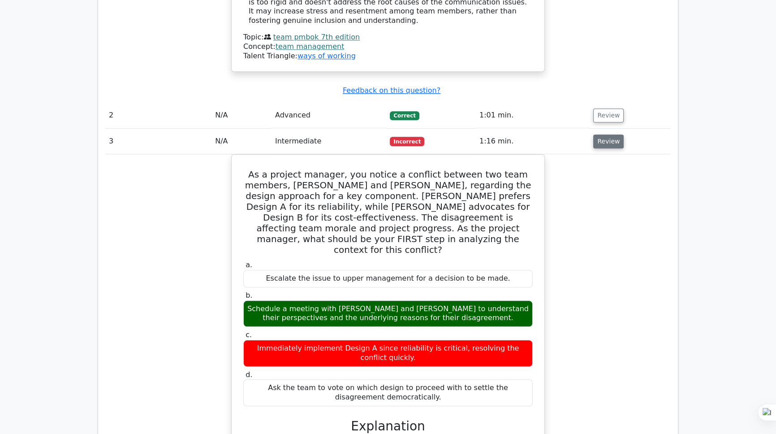
click at [599, 134] on button "Review" at bounding box center [608, 141] width 30 height 14
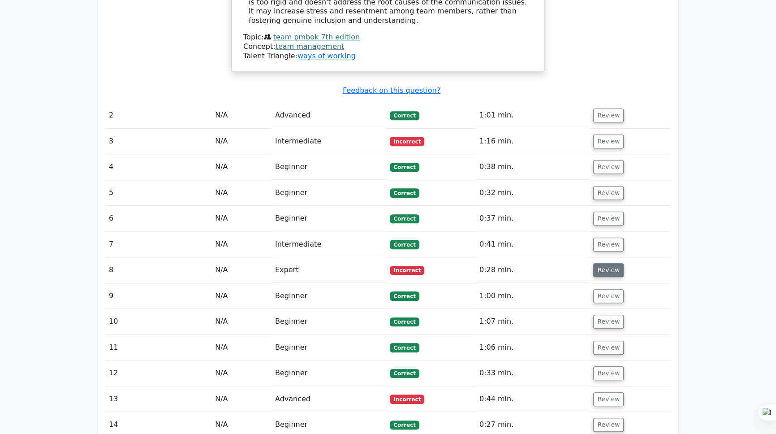
click at [606, 263] on button "Review" at bounding box center [608, 270] width 30 height 14
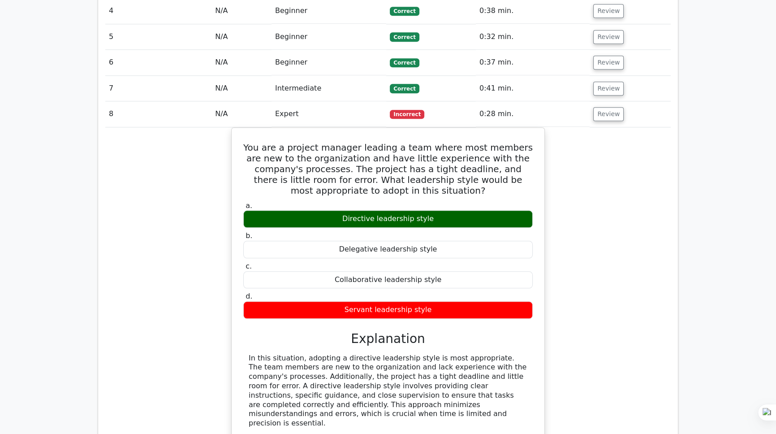
scroll to position [1239, 0]
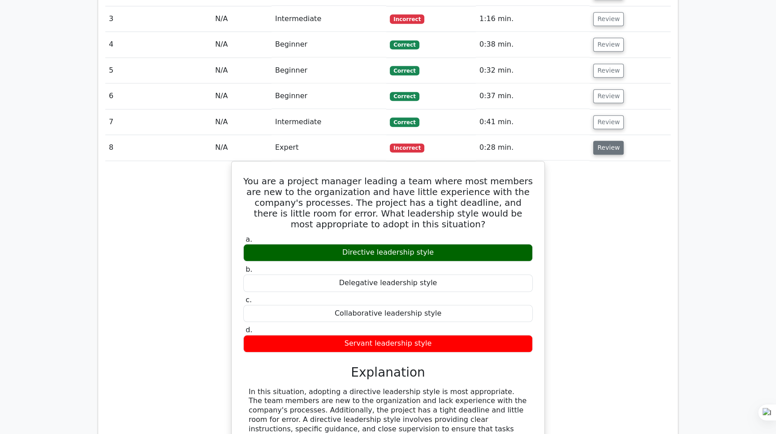
click at [602, 141] on button "Review" at bounding box center [608, 148] width 30 height 14
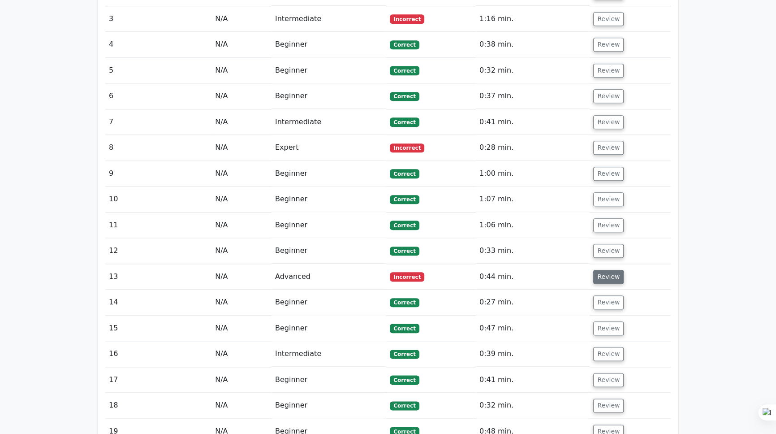
drag, startPoint x: 618, startPoint y: 232, endPoint x: 605, endPoint y: 230, distance: 12.7
click at [614, 270] on button "Review" at bounding box center [608, 277] width 30 height 14
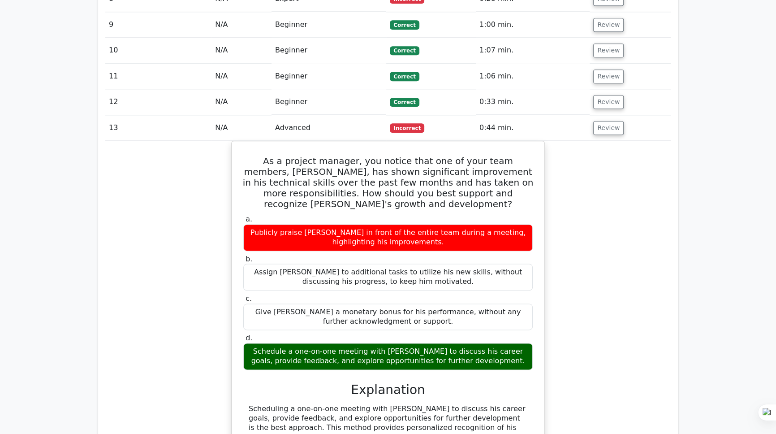
scroll to position [1280, 0]
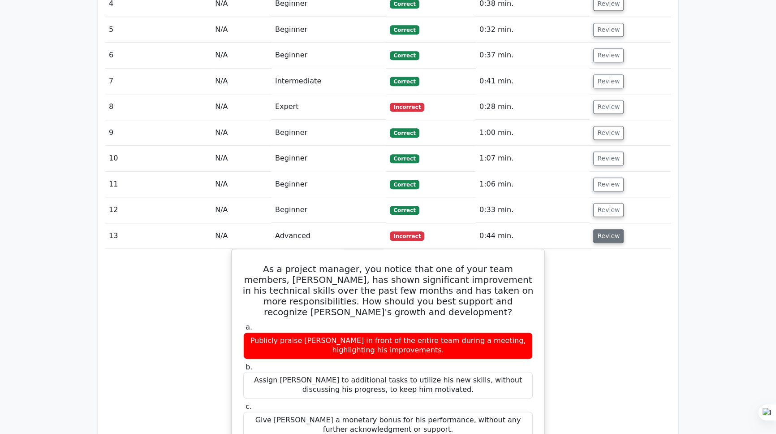
click at [617, 229] on button "Review" at bounding box center [608, 236] width 30 height 14
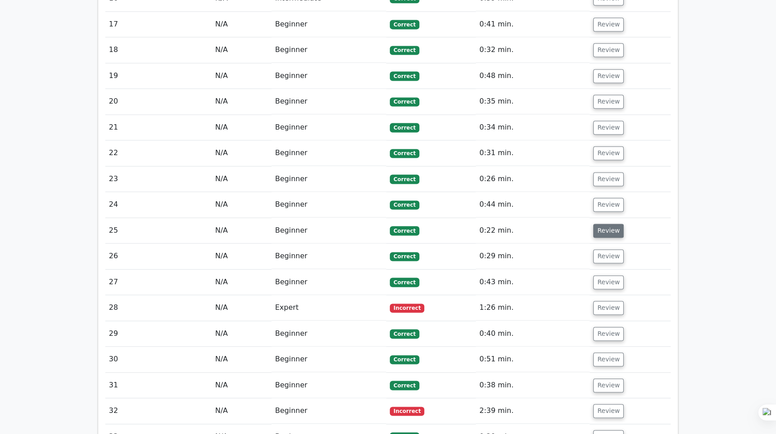
scroll to position [1606, 0]
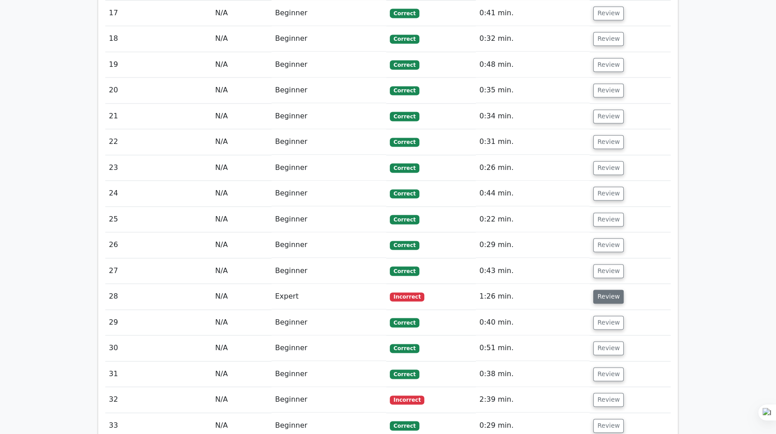
click at [599, 289] on button "Review" at bounding box center [608, 296] width 30 height 14
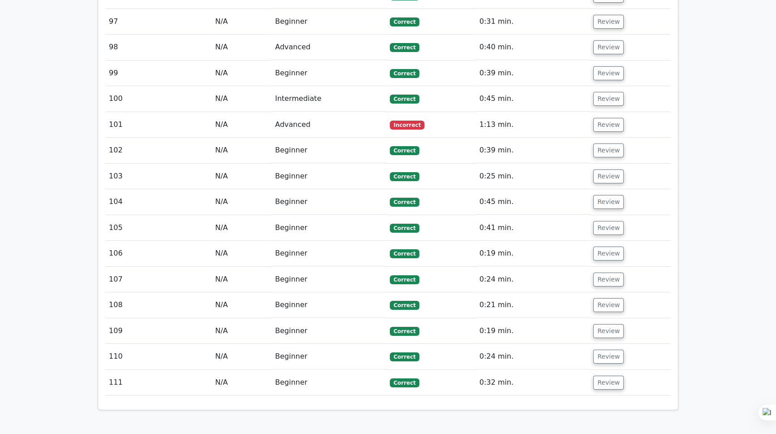
scroll to position [4186, 0]
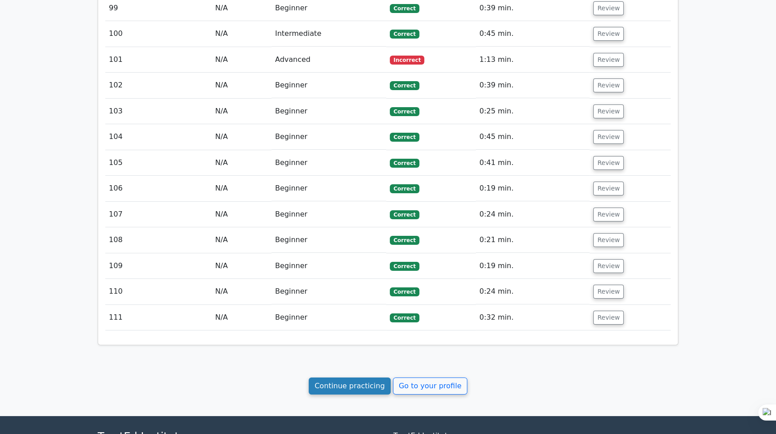
click at [367, 377] on link "Continue practicing" at bounding box center [350, 385] width 82 height 17
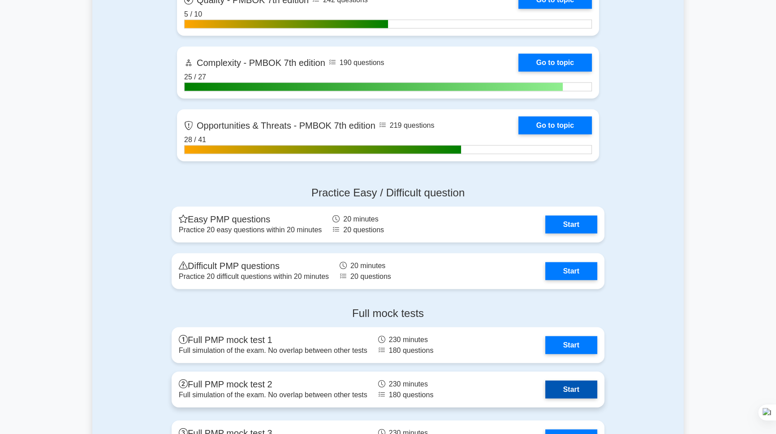
scroll to position [2850, 0]
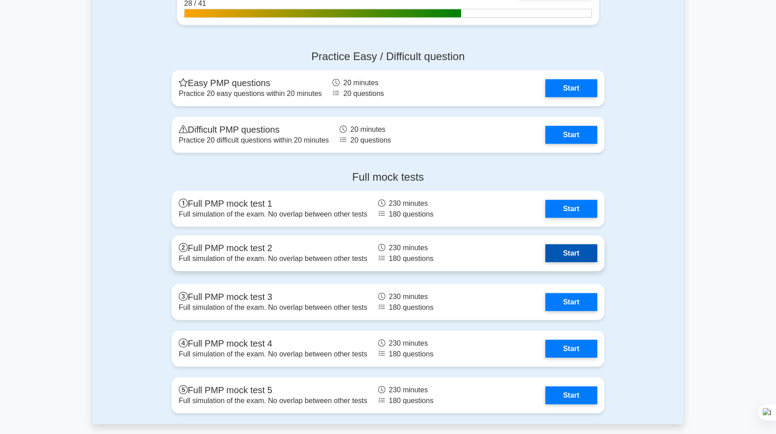
click at [567, 251] on link "Start" at bounding box center [571, 253] width 52 height 18
